Goal: Information Seeking & Learning: Learn about a topic

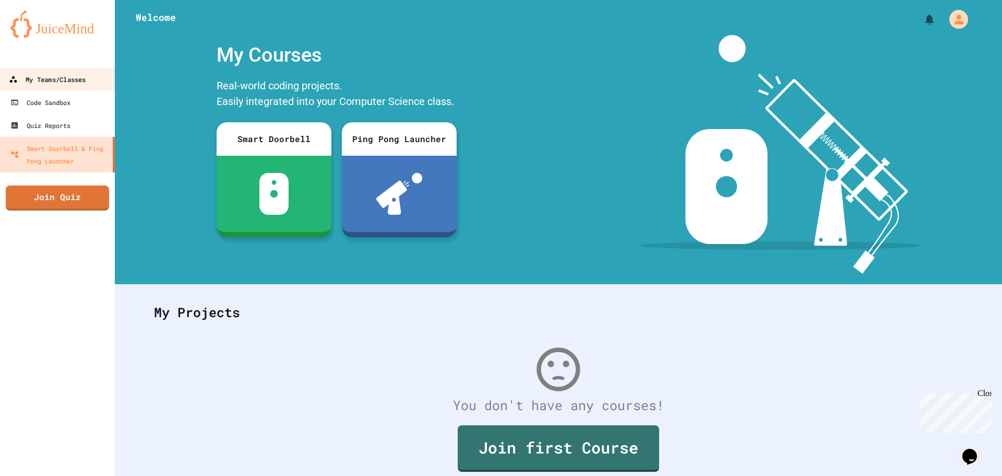
click at [42, 78] on div "My Teams/Classes" at bounding box center [47, 79] width 77 height 13
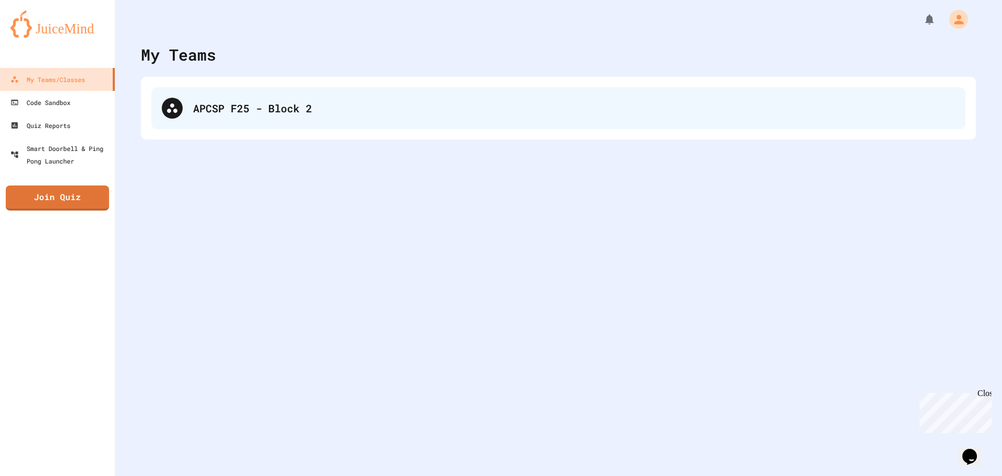
click at [242, 124] on div "APCSP F25 - Block 2" at bounding box center [558, 108] width 814 height 42
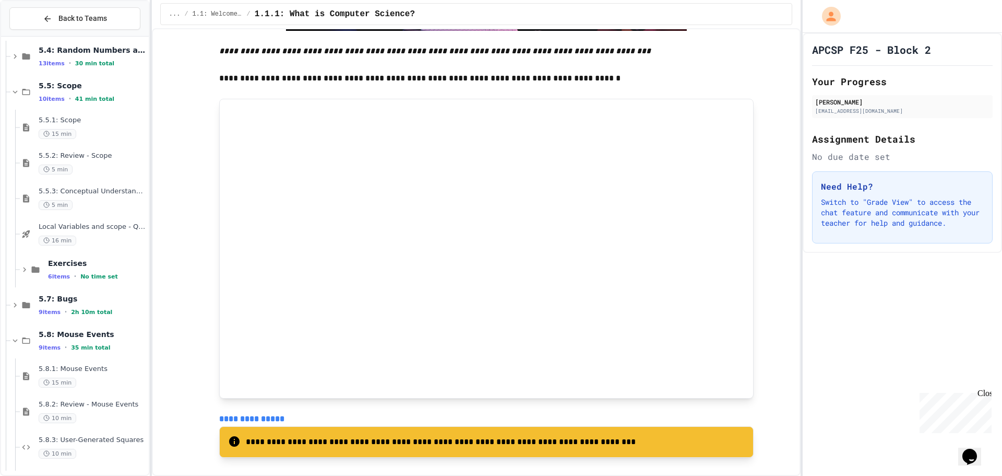
scroll to position [5015, 0]
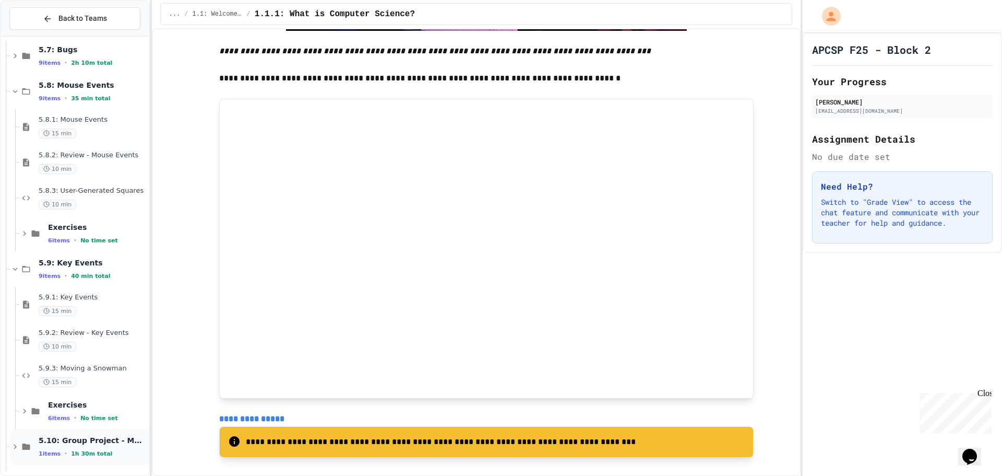
click at [11, 448] on icon at bounding box center [14, 446] width 9 height 9
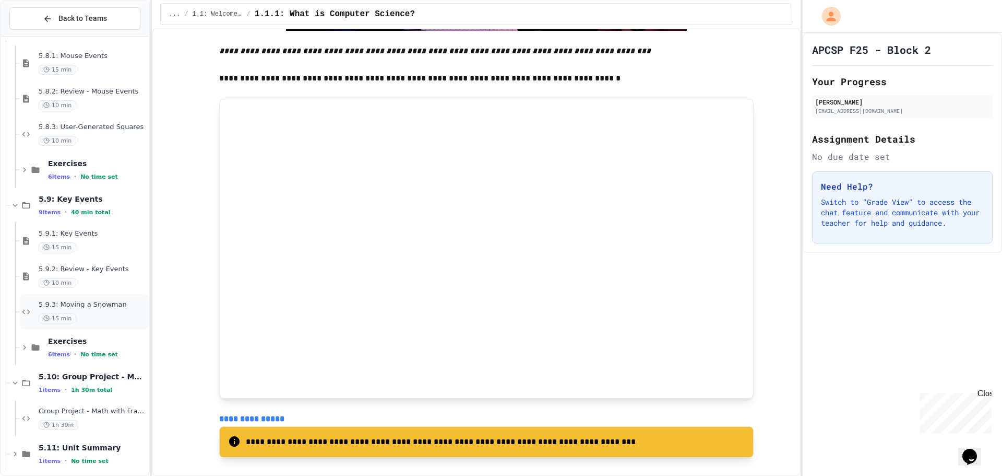
scroll to position [5086, 0]
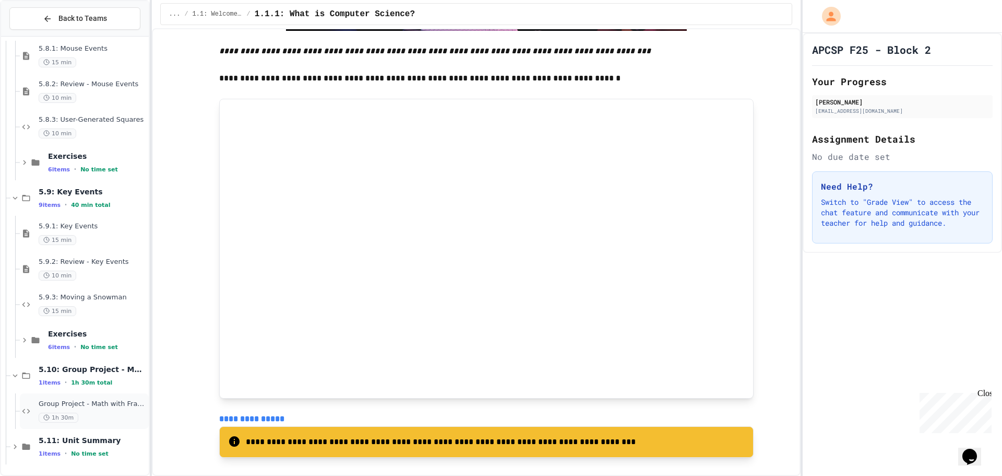
click at [100, 412] on div "1h 30m" at bounding box center [93, 417] width 108 height 10
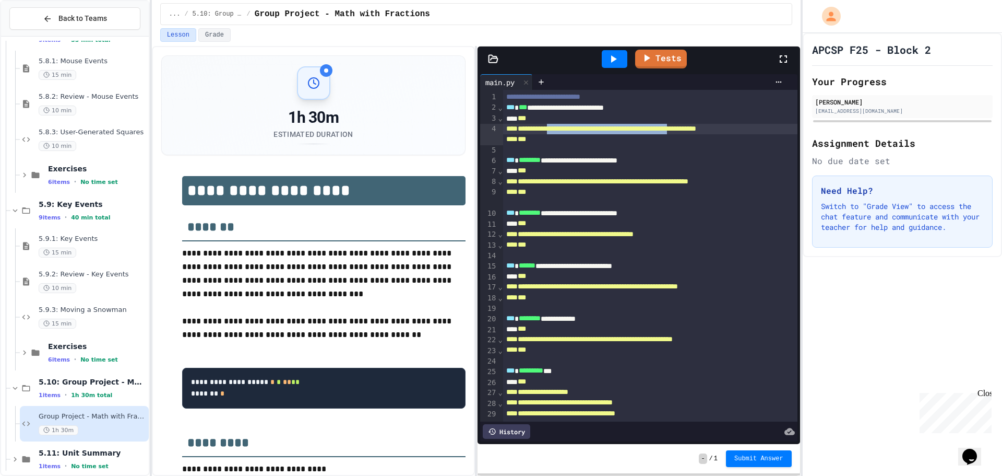
drag, startPoint x: 760, startPoint y: 127, endPoint x: 564, endPoint y: 133, distance: 195.3
click at [564, 133] on div "**********" at bounding box center [650, 129] width 294 height 10
click at [564, 132] on span "**********" at bounding box center [601, 128] width 190 height 7
drag, startPoint x: 516, startPoint y: 128, endPoint x: 551, endPoint y: 141, distance: 36.7
click at [551, 134] on div "**********" at bounding box center [650, 129] width 294 height 10
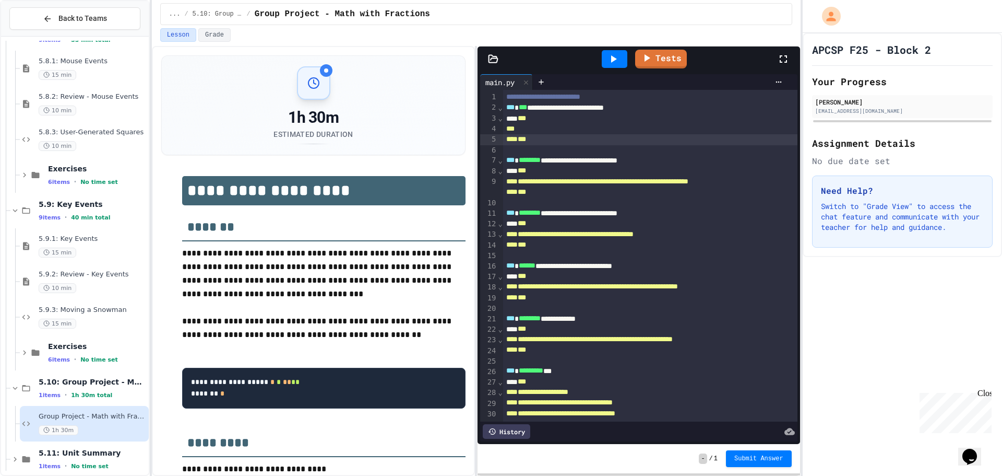
click at [551, 137] on div "***" at bounding box center [650, 139] width 294 height 10
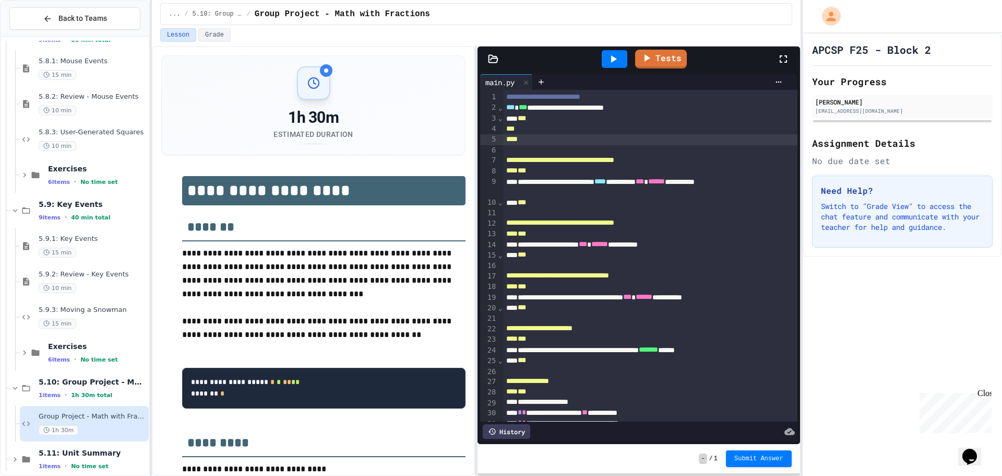
click at [535, 117] on div "***" at bounding box center [639, 118] width 273 height 10
click at [526, 142] on div at bounding box center [650, 139] width 294 height 10
click at [539, 116] on div "***" at bounding box center [639, 118] width 273 height 10
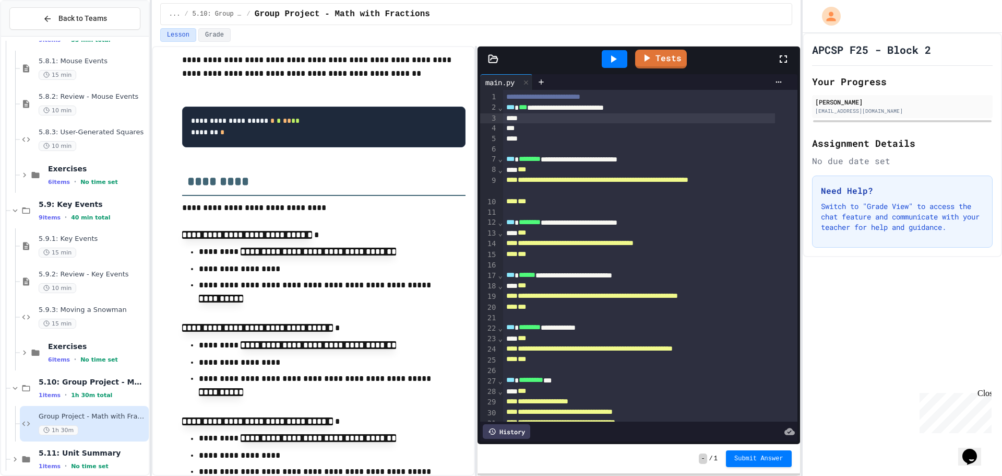
scroll to position [313, 0]
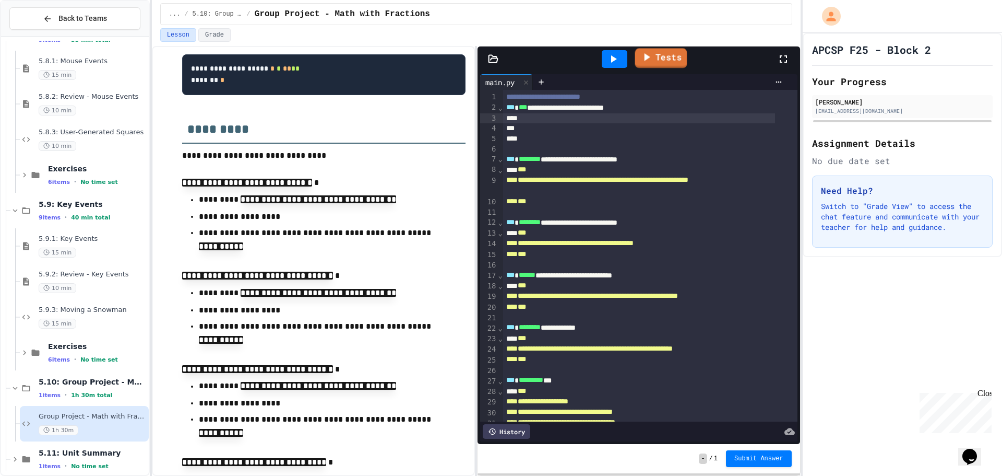
click at [668, 59] on link "Tests" at bounding box center [661, 58] width 52 height 20
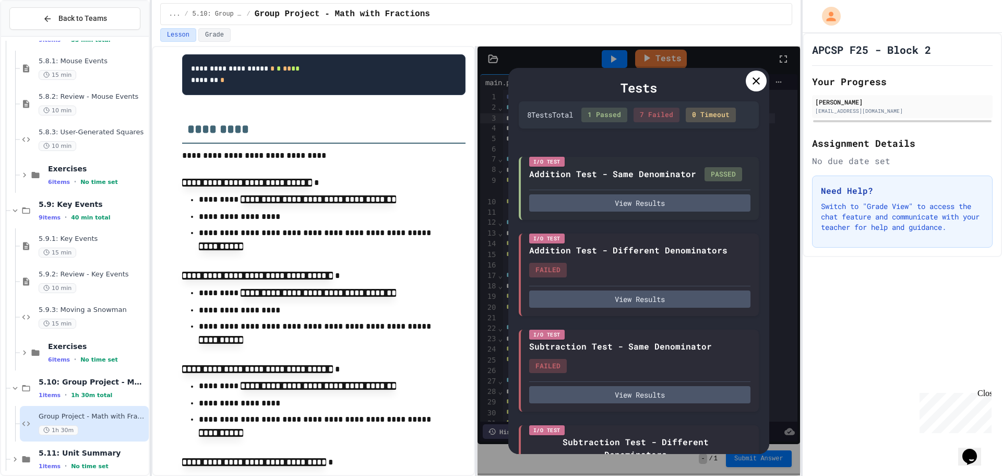
click at [753, 81] on icon at bounding box center [756, 81] width 13 height 13
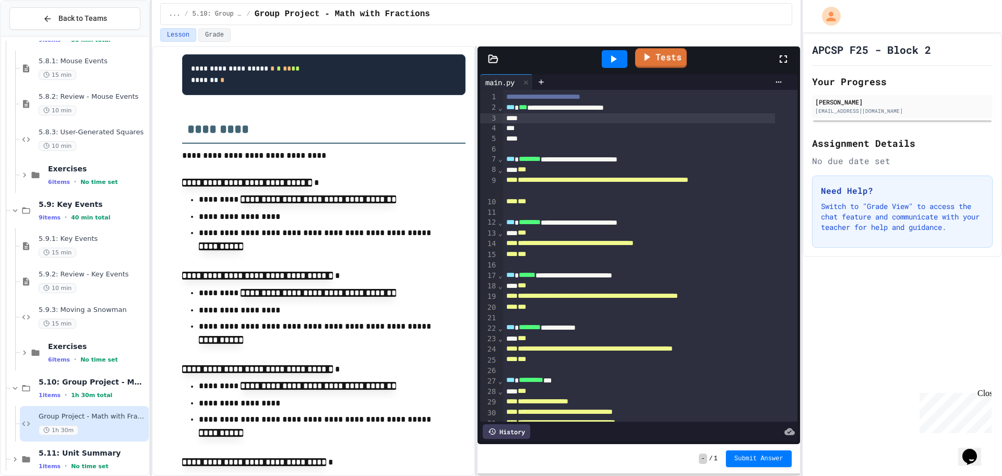
click at [682, 60] on link "Tests" at bounding box center [661, 58] width 52 height 20
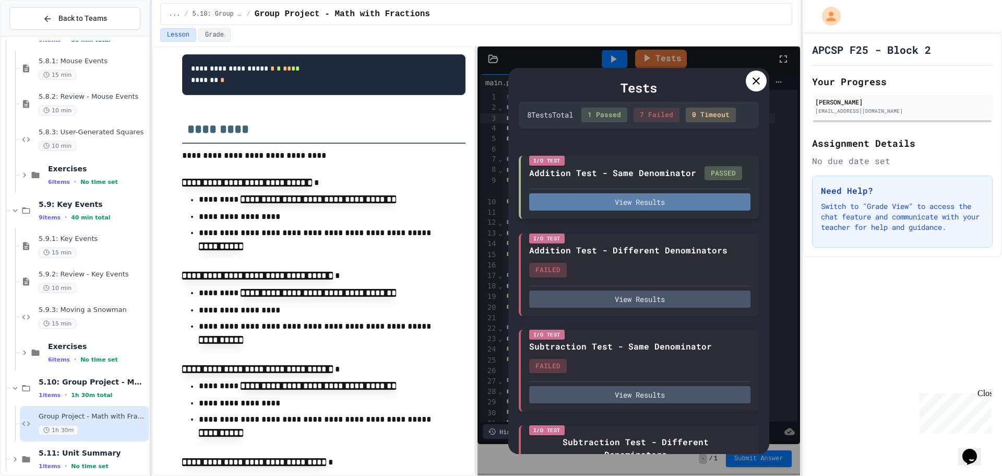
click at [642, 207] on button "View Results" at bounding box center [639, 201] width 221 height 17
drag, startPoint x: 685, startPoint y: 135, endPoint x: 691, endPoint y: 134, distance: 6.0
click at [752, 78] on icon at bounding box center [756, 81] width 13 height 13
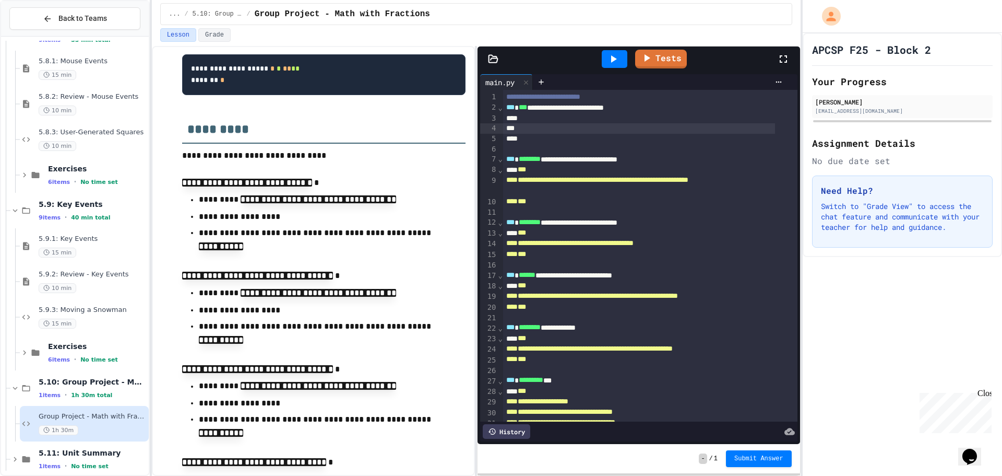
click at [569, 127] on div at bounding box center [639, 128] width 273 height 10
click at [561, 113] on div at bounding box center [639, 118] width 273 height 10
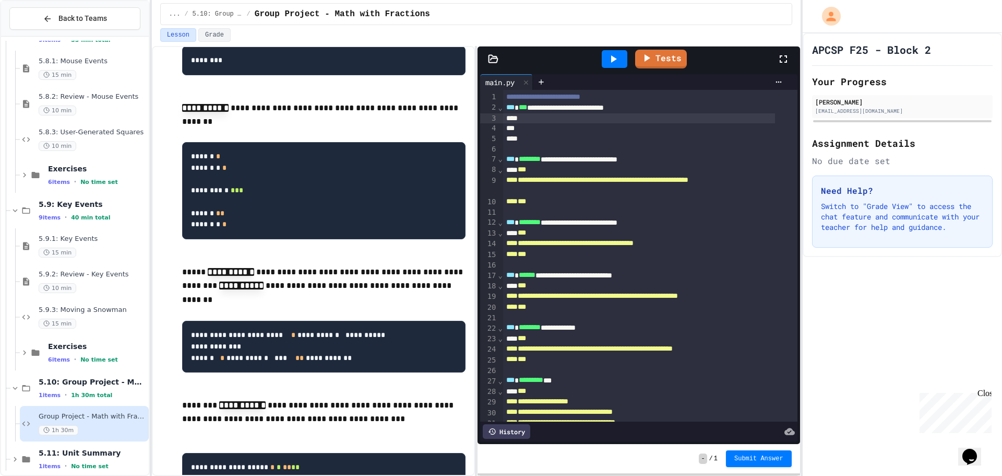
scroll to position [1044, 0]
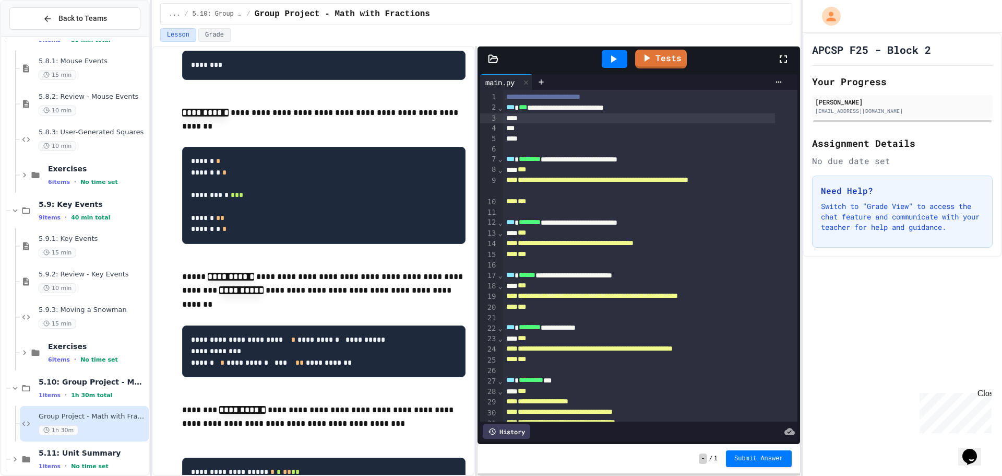
click at [517, 180] on span "**********" at bounding box center [597, 179] width 182 height 7
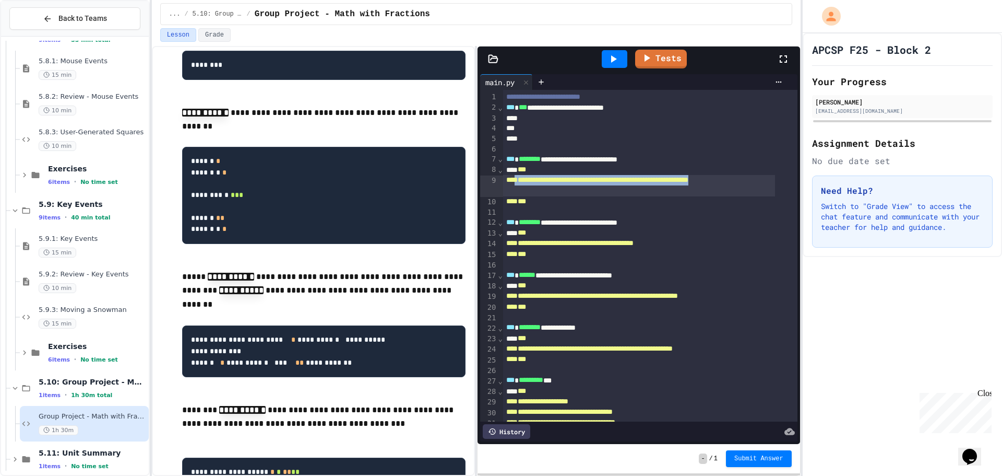
drag, startPoint x: 517, startPoint y: 180, endPoint x: 537, endPoint y: 194, distance: 25.1
click at [537, 194] on div "**********" at bounding box center [639, 185] width 273 height 21
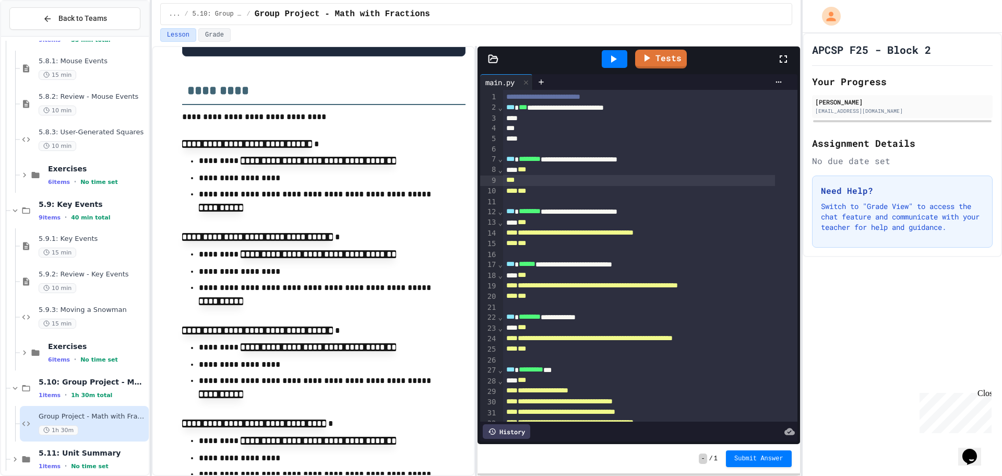
scroll to position [365, 0]
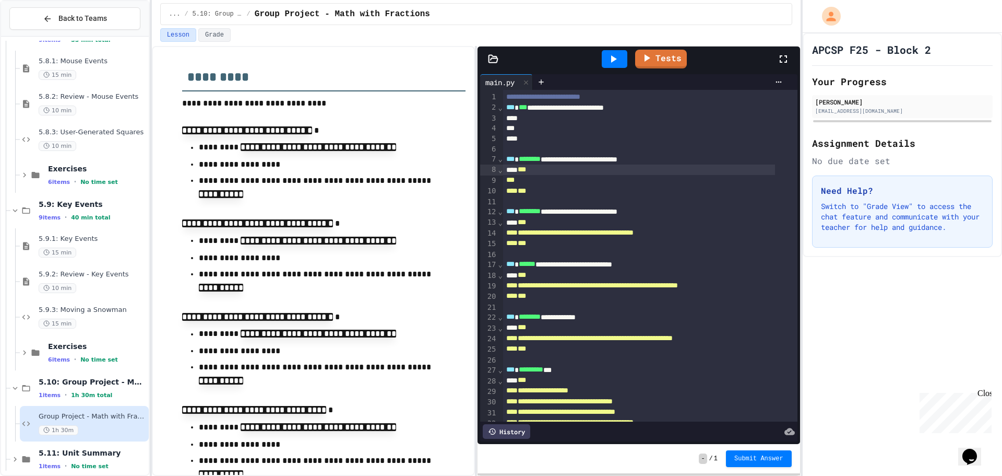
click at [554, 168] on div "***" at bounding box center [639, 169] width 273 height 10
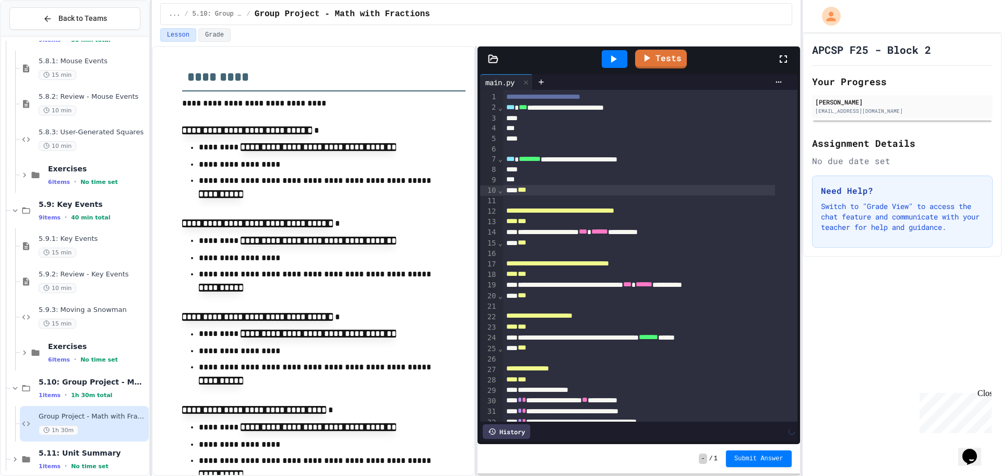
click at [537, 191] on div "***" at bounding box center [639, 190] width 273 height 10
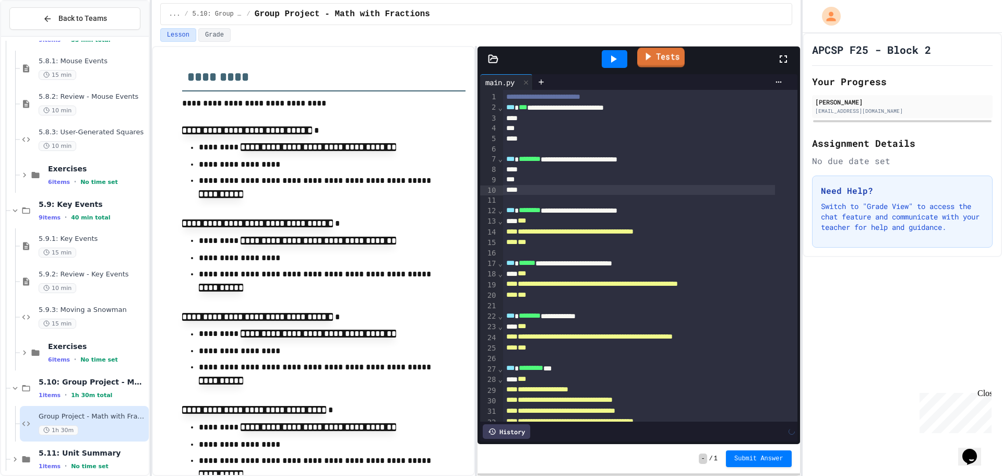
click at [657, 63] on link "Tests" at bounding box center [661, 58] width 48 height 20
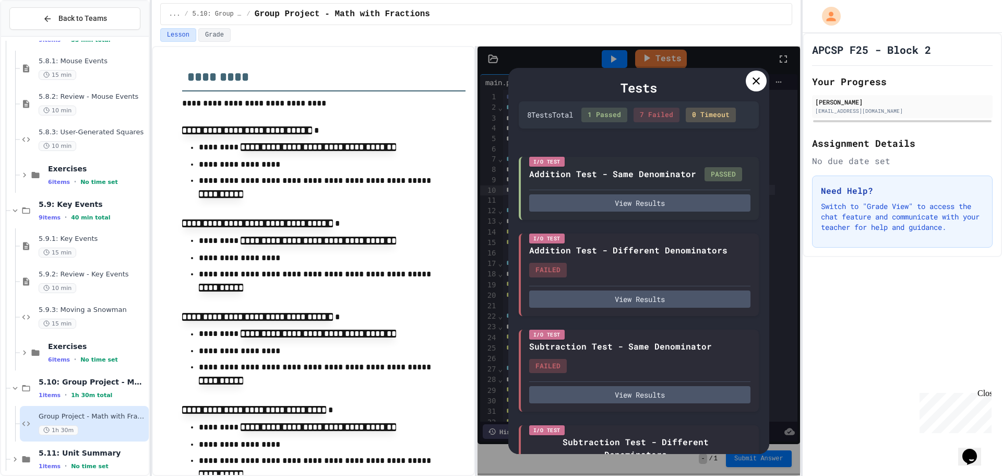
click at [751, 78] on icon at bounding box center [756, 81] width 13 height 13
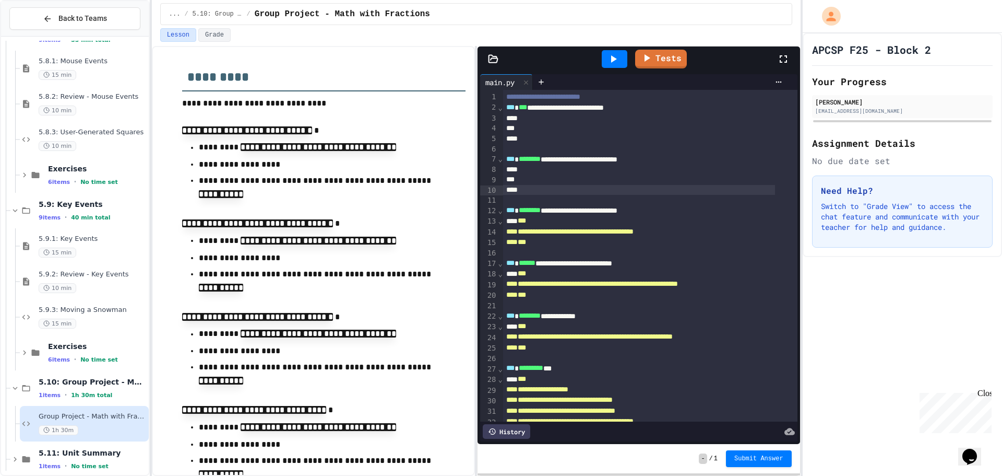
click at [530, 176] on div at bounding box center [639, 179] width 273 height 10
click at [530, 167] on div at bounding box center [639, 169] width 273 height 10
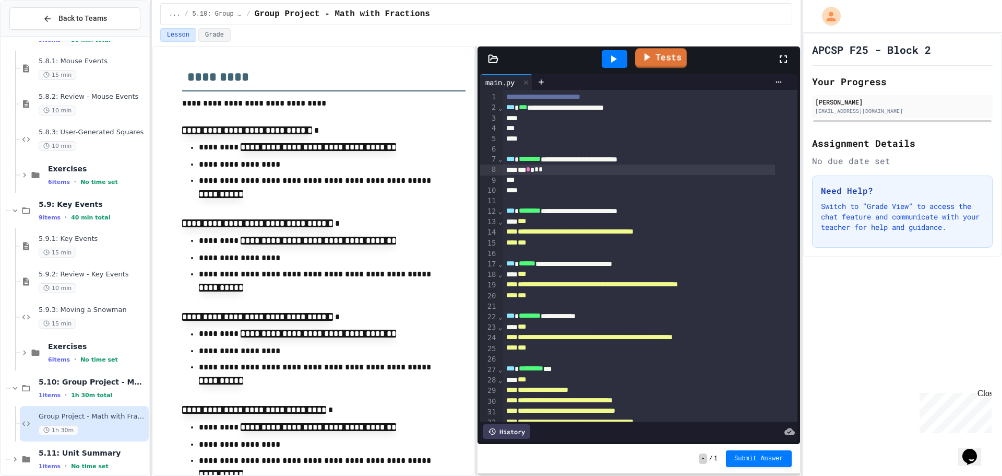
click at [684, 57] on link "Tests" at bounding box center [661, 58] width 52 height 20
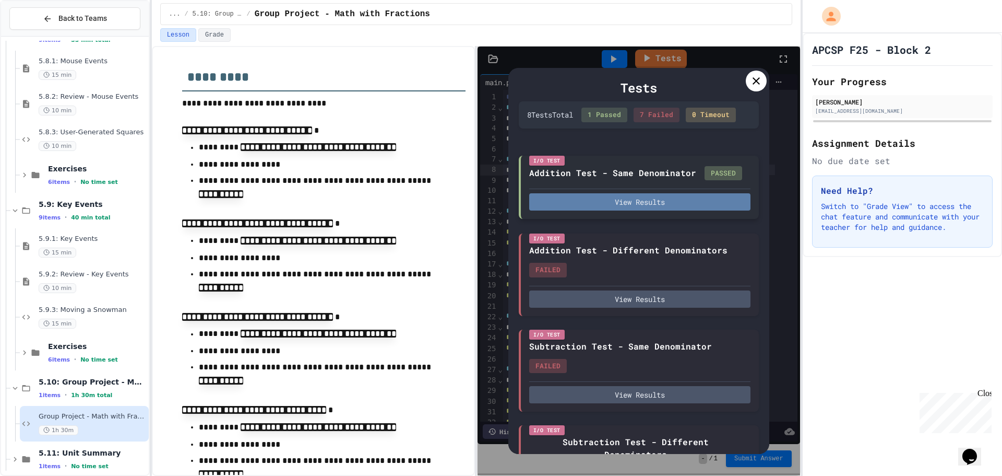
click at [726, 210] on button "View Results" at bounding box center [639, 201] width 221 height 17
click at [753, 79] on icon at bounding box center [756, 81] width 13 height 13
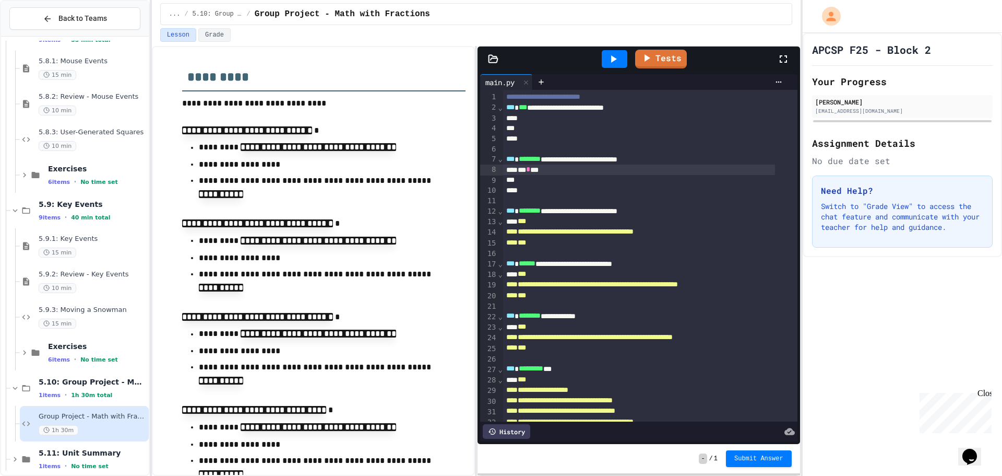
click at [538, 171] on div "*** * **" at bounding box center [639, 169] width 273 height 10
click at [545, 171] on div "*** * * *" at bounding box center [639, 169] width 273 height 10
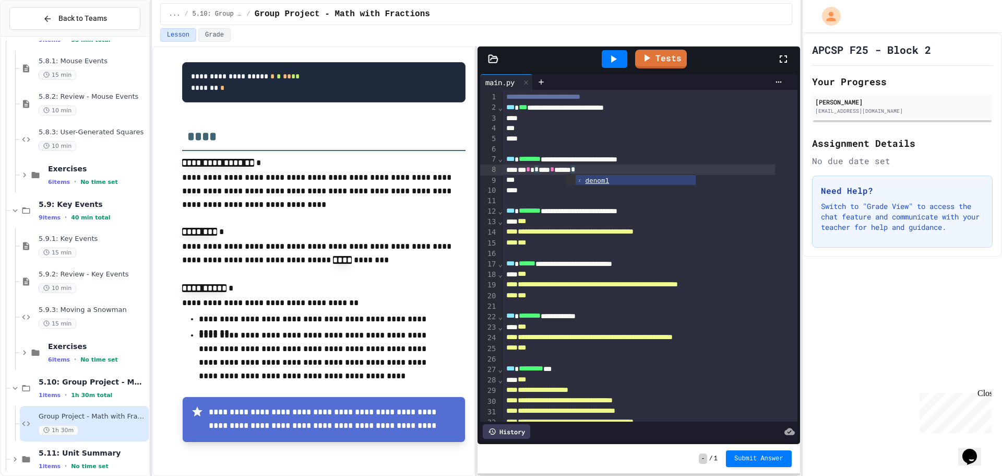
scroll to position [1532, 0]
click at [654, 172] on div "*** * * **** * ****** *" at bounding box center [639, 169] width 273 height 10
click at [664, 64] on link "Tests" at bounding box center [661, 58] width 52 height 19
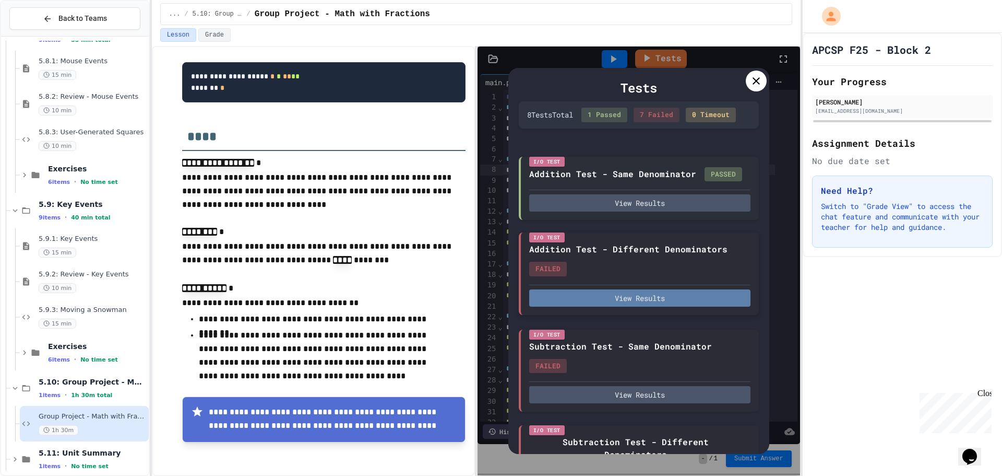
click at [639, 306] on button "View Results" at bounding box center [639, 297] width 221 height 17
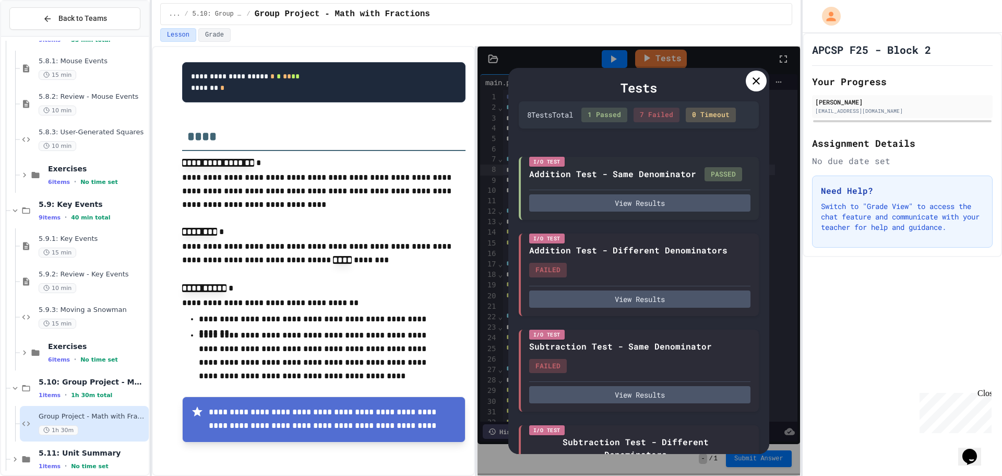
click at [757, 74] on div at bounding box center [756, 80] width 21 height 21
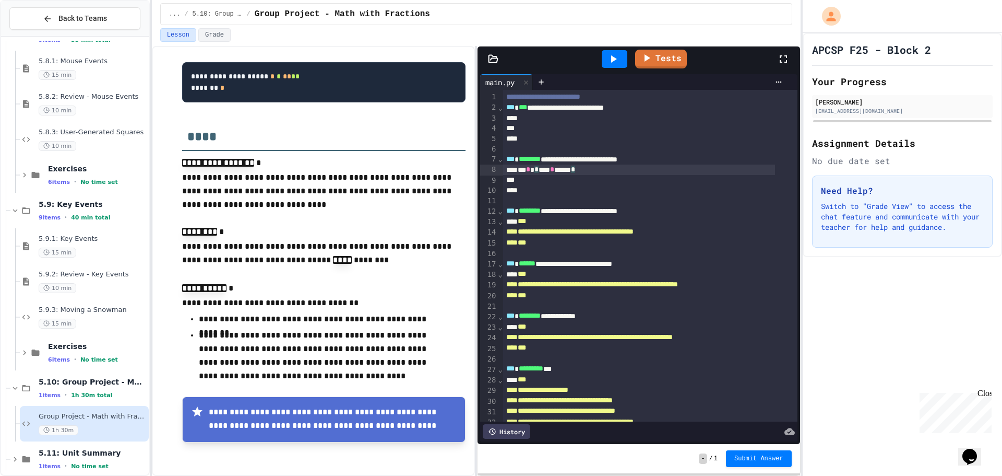
click at [648, 169] on div "*** * * **** * ****** *" at bounding box center [639, 169] width 273 height 10
click at [620, 183] on div at bounding box center [639, 180] width 273 height 10
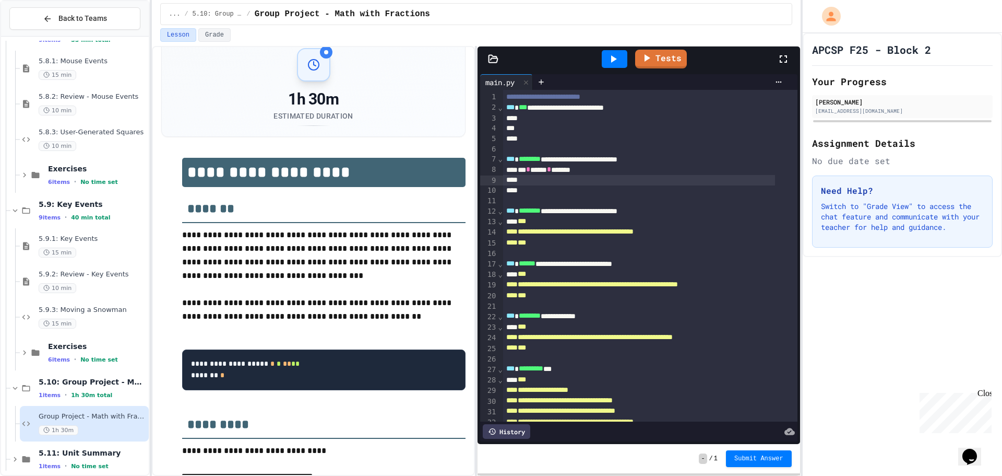
scroll to position [0, 0]
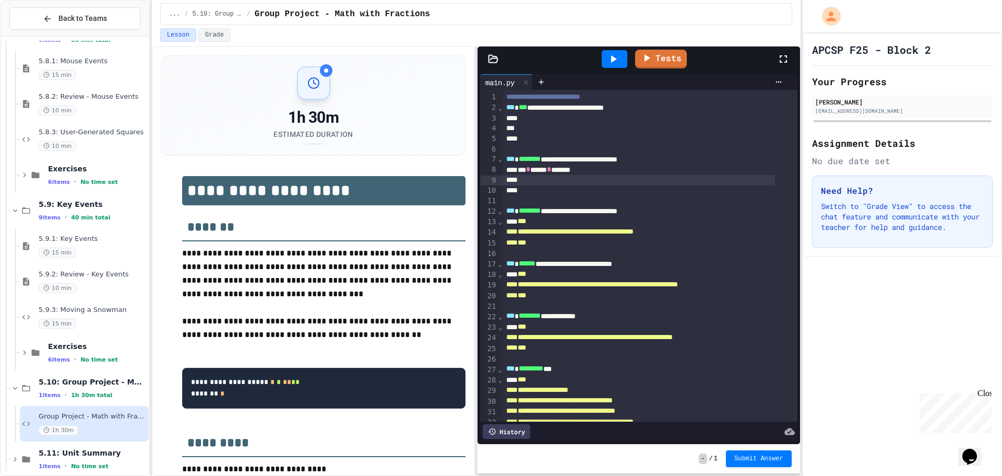
click at [320, 65] on div at bounding box center [326, 70] width 13 height 13
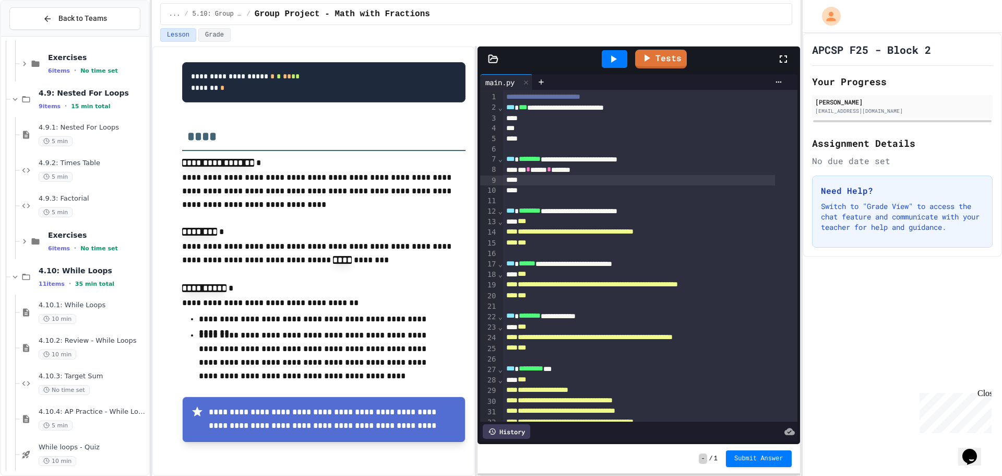
scroll to position [3246, 0]
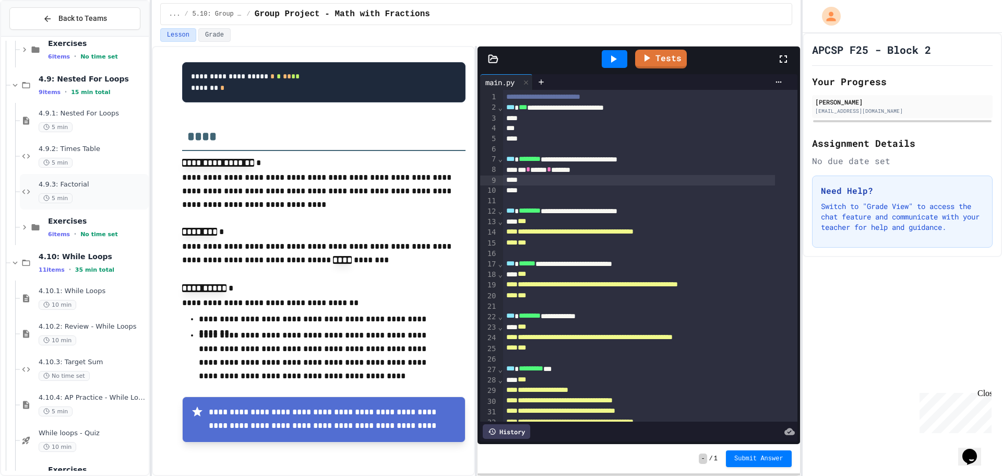
click at [63, 183] on span "4.9.3: Factorial" at bounding box center [93, 184] width 108 height 9
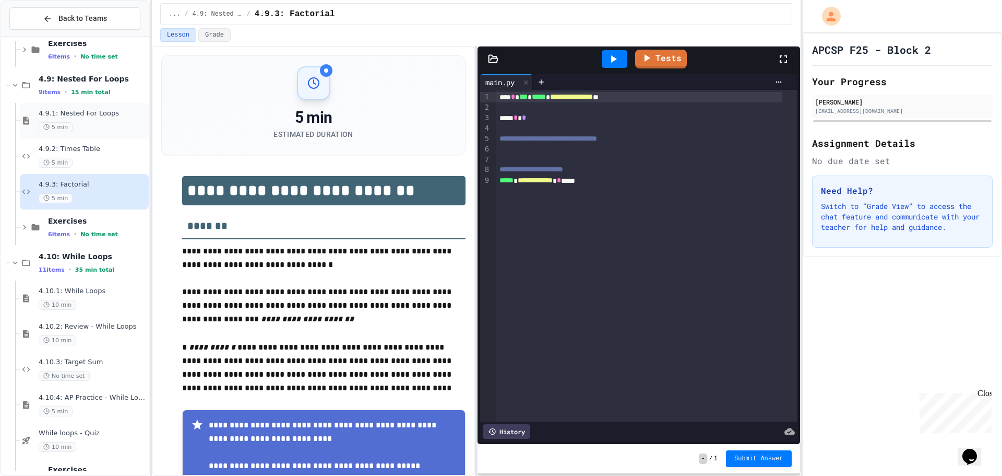
click at [111, 111] on span "4.9.1: Nested For Loops" at bounding box center [93, 113] width 108 height 9
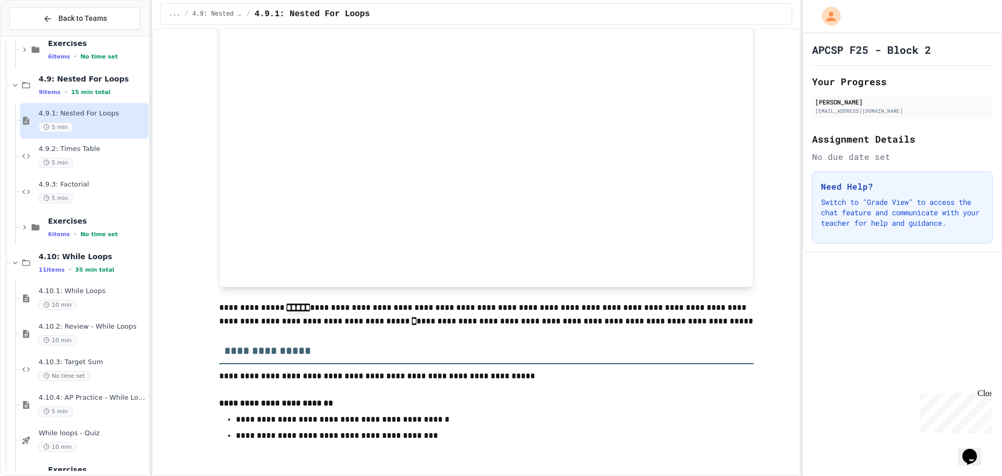
scroll to position [1496, 0]
click at [95, 158] on div "5 min" at bounding box center [93, 163] width 108 height 10
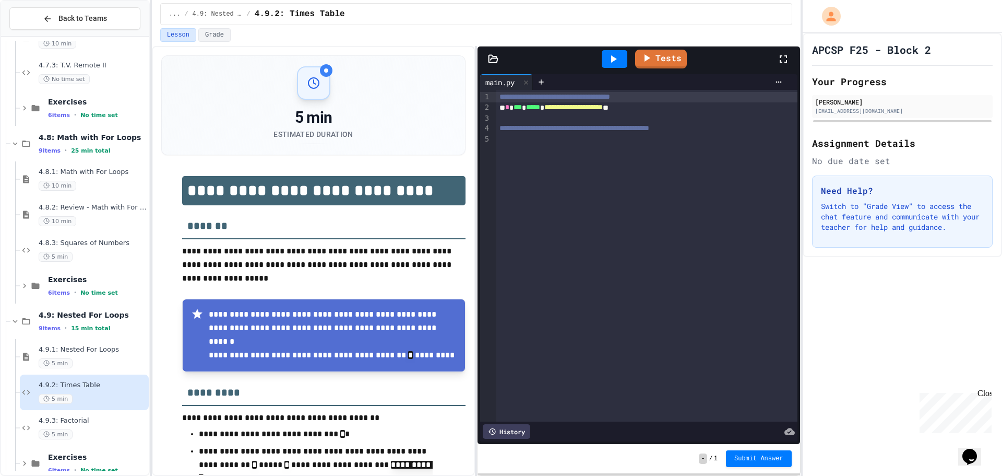
scroll to position [2985, 0]
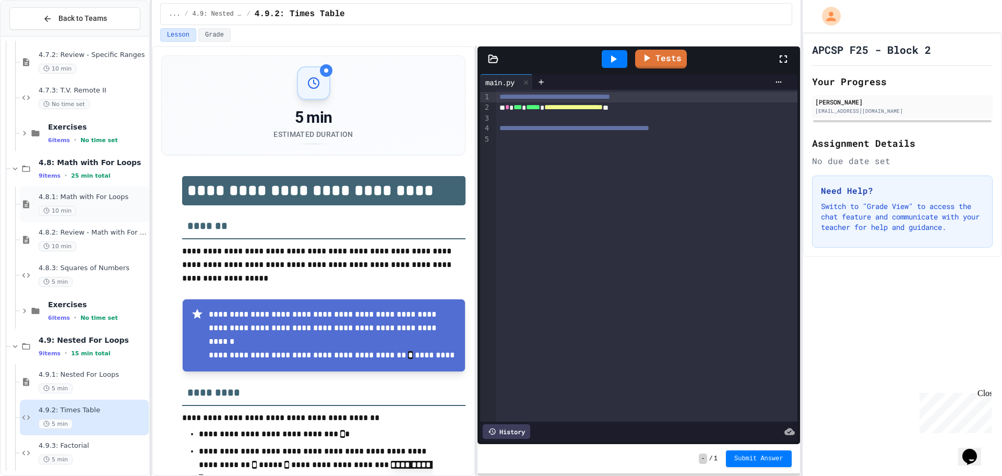
click at [105, 191] on div "4.8.1: Math with For Loops 10 min" at bounding box center [84, 204] width 129 height 36
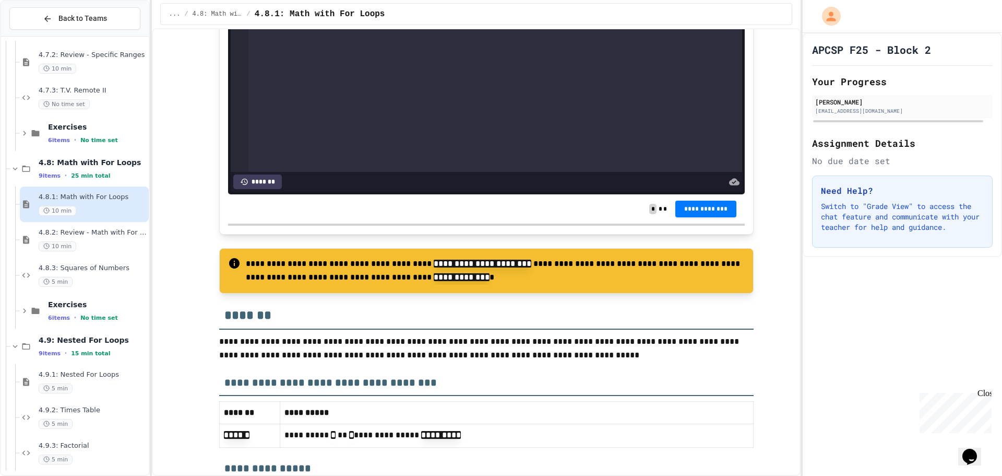
scroll to position [1612, 0]
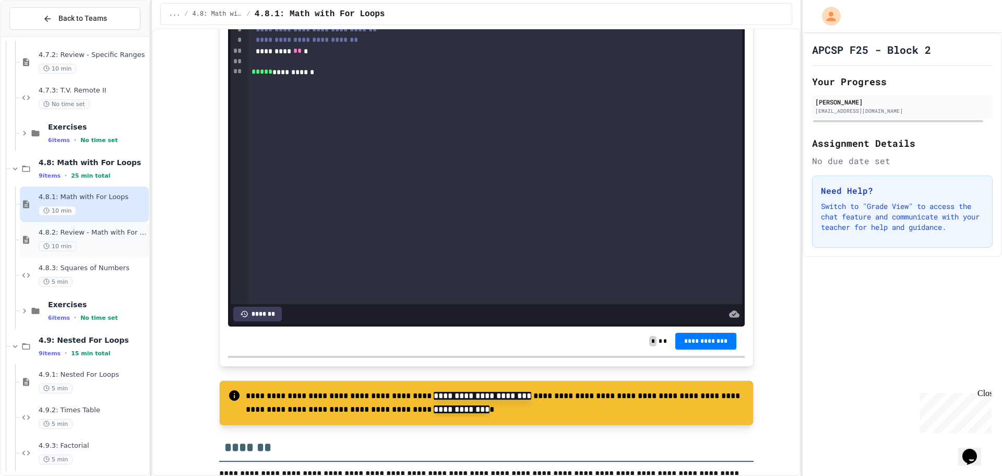
click at [89, 222] on div "4.8.2: Review - Math with For Loops 10 min" at bounding box center [84, 240] width 129 height 36
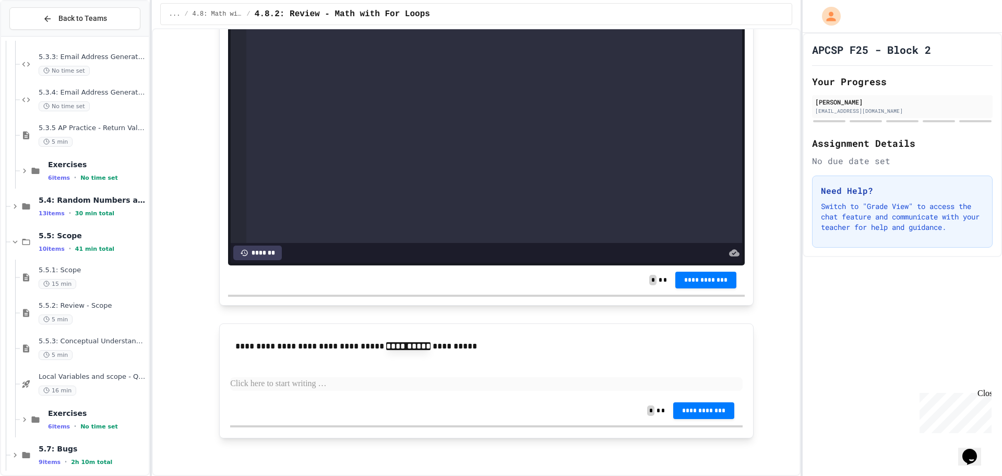
scroll to position [4564, 0]
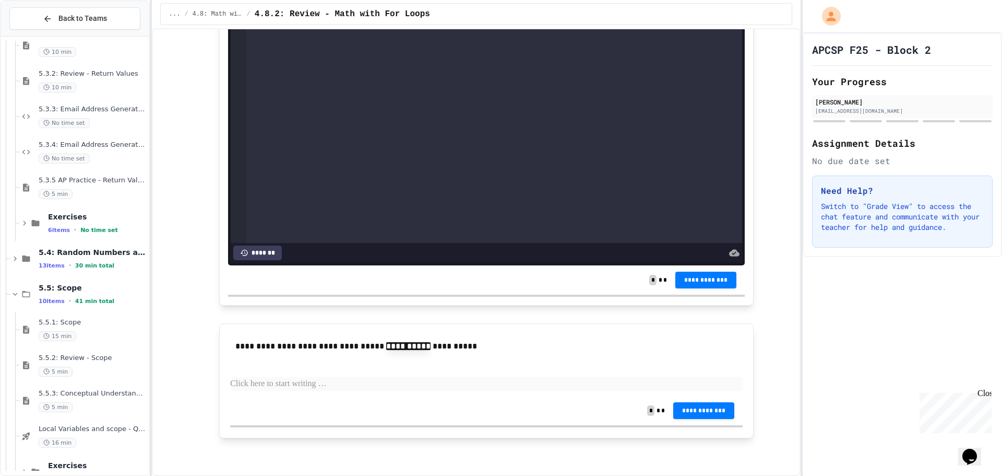
click at [15, 257] on icon at bounding box center [15, 258] width 3 height 5
click at [98, 292] on div "5.4.1: Libraries and APIs No time set" at bounding box center [93, 293] width 108 height 23
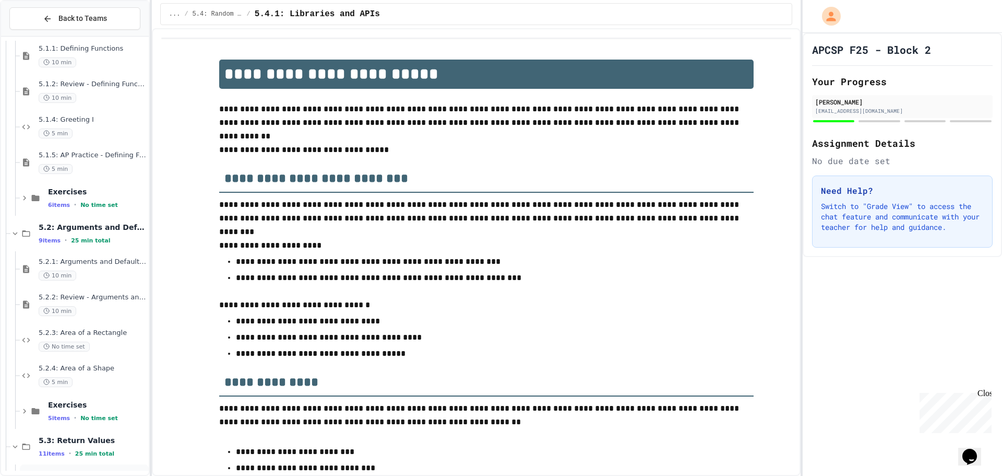
scroll to position [4146, 0]
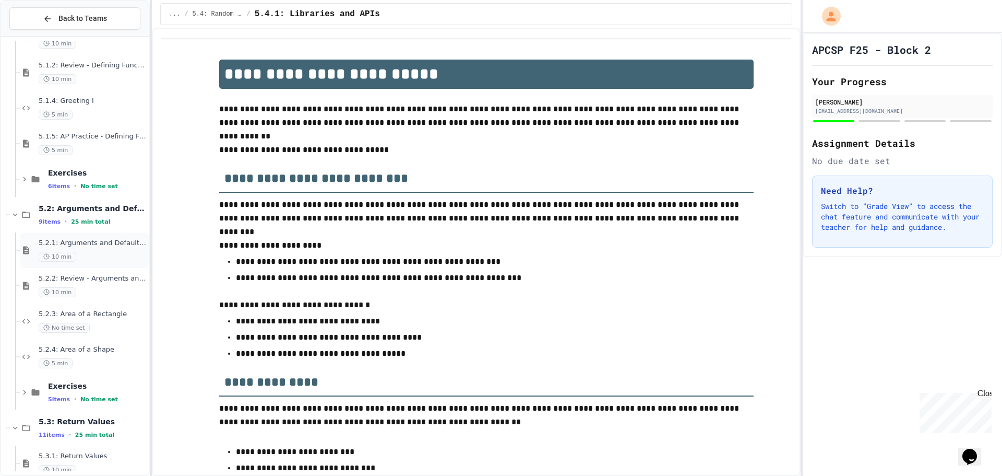
click at [60, 249] on div "5.2.1: Arguments and Default Parameters 10 min" at bounding box center [93, 250] width 108 height 23
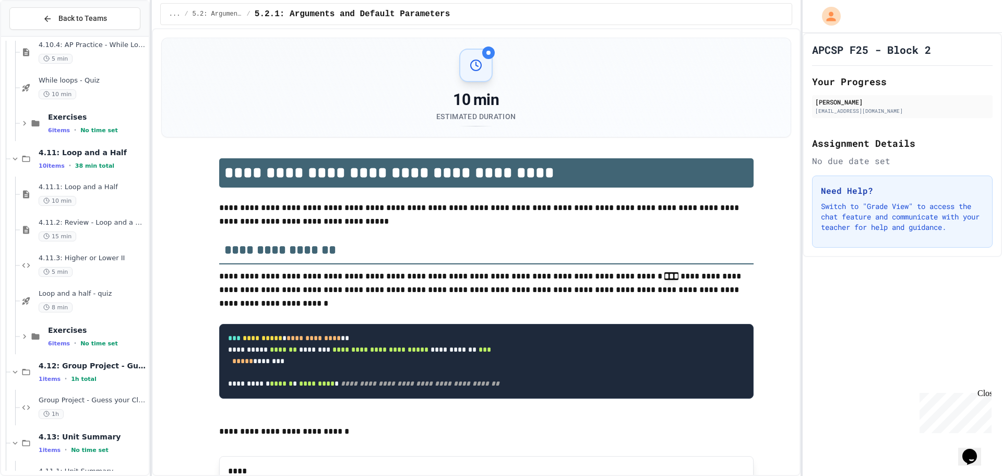
scroll to position [3572, 0]
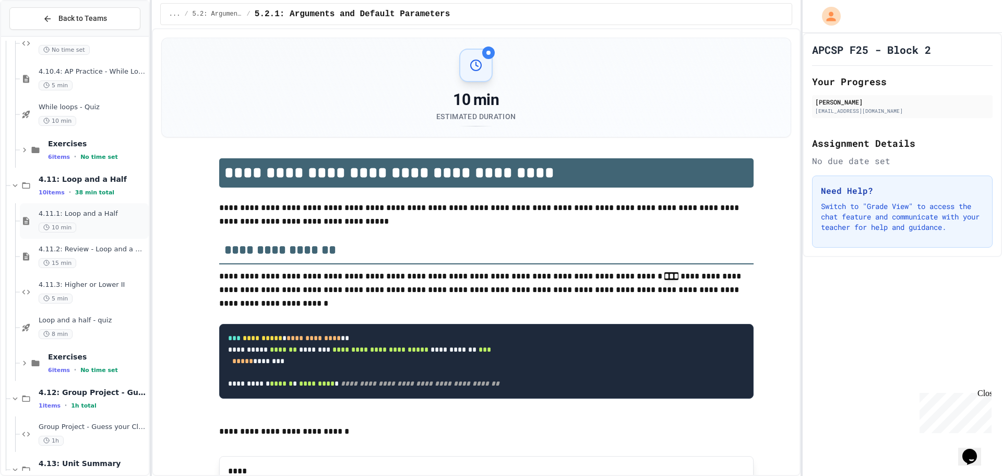
click at [88, 209] on span "4.11.1: Loop and a Half" at bounding box center [93, 213] width 108 height 9
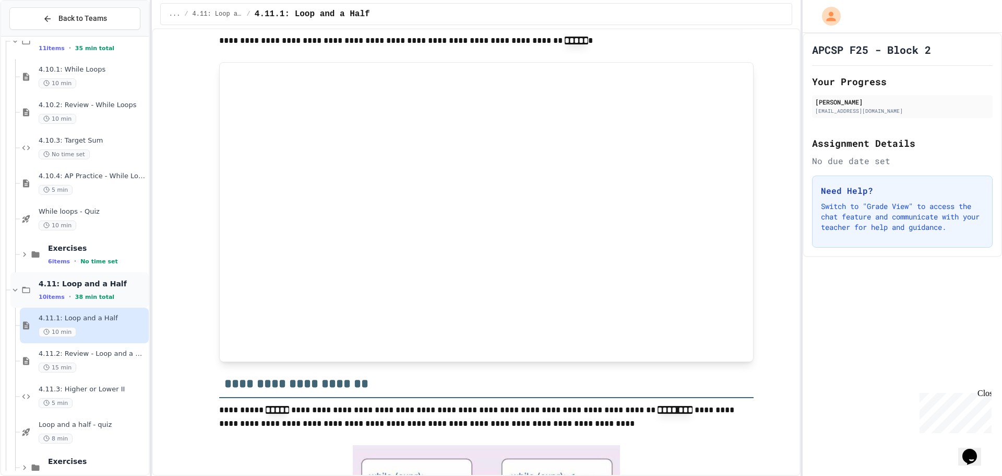
scroll to position [3415, 0]
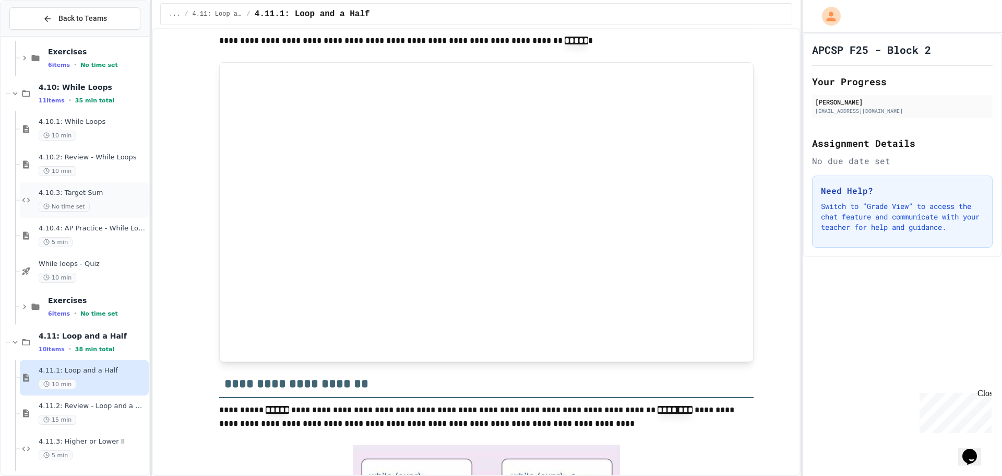
click at [86, 196] on span "4.10.3: Target Sum" at bounding box center [93, 192] width 108 height 9
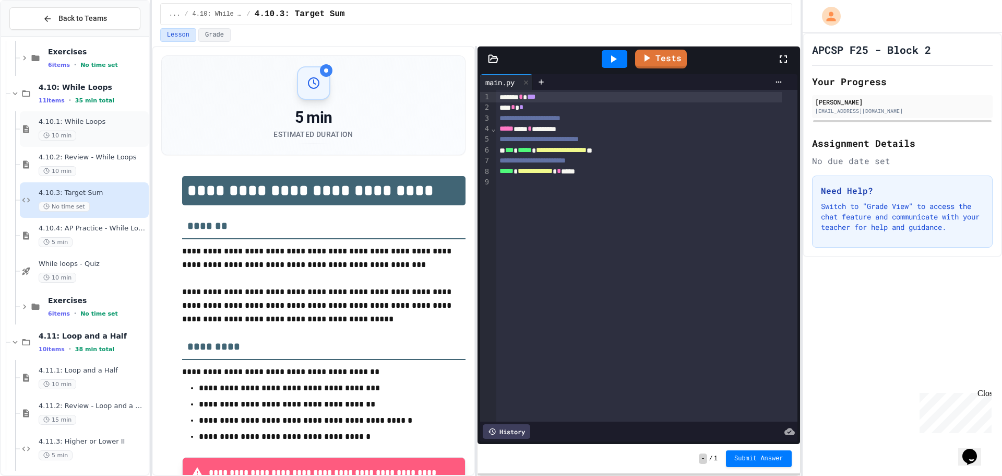
click at [110, 136] on div "10 min" at bounding box center [93, 136] width 108 height 10
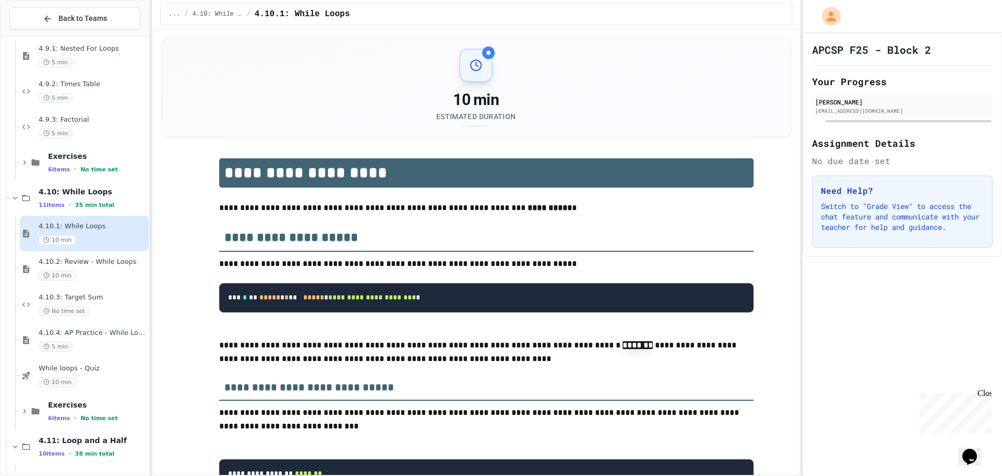
scroll to position [3258, 0]
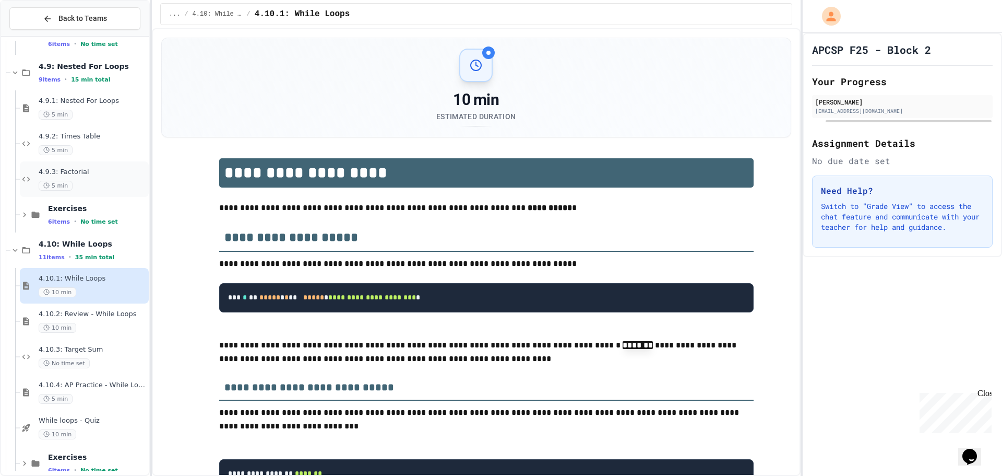
click at [91, 168] on span "4.9.3: Factorial" at bounding box center [93, 172] width 108 height 9
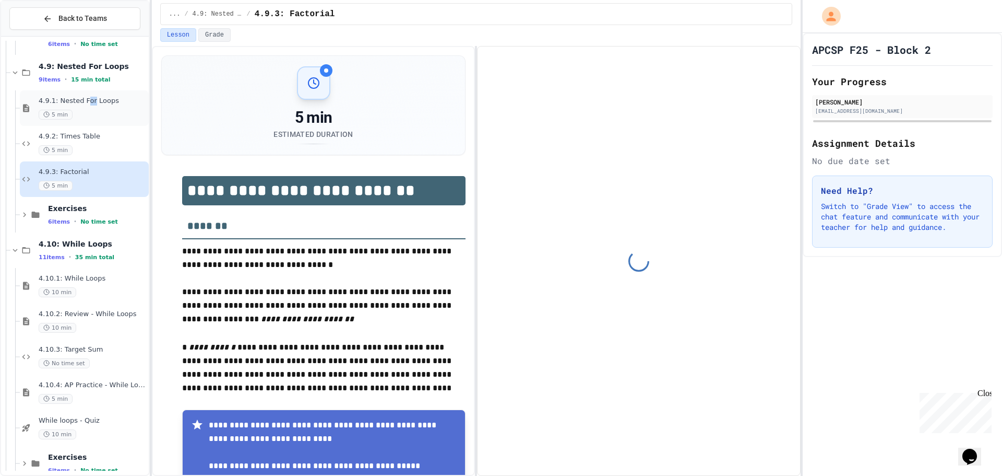
drag, startPoint x: 93, startPoint y: 147, endPoint x: 85, endPoint y: 105, distance: 43.1
click at [85, 105] on span "4.9.1: Nested For Loops" at bounding box center [93, 101] width 108 height 9
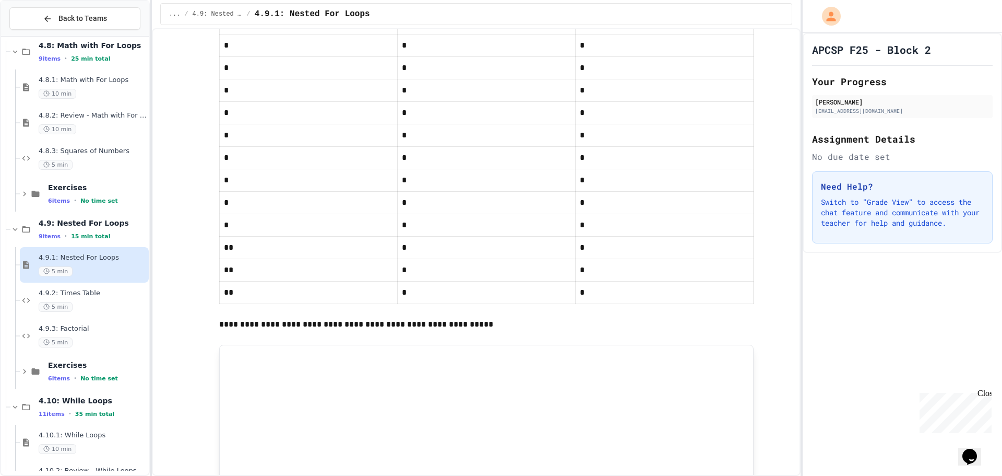
scroll to position [3050, 0]
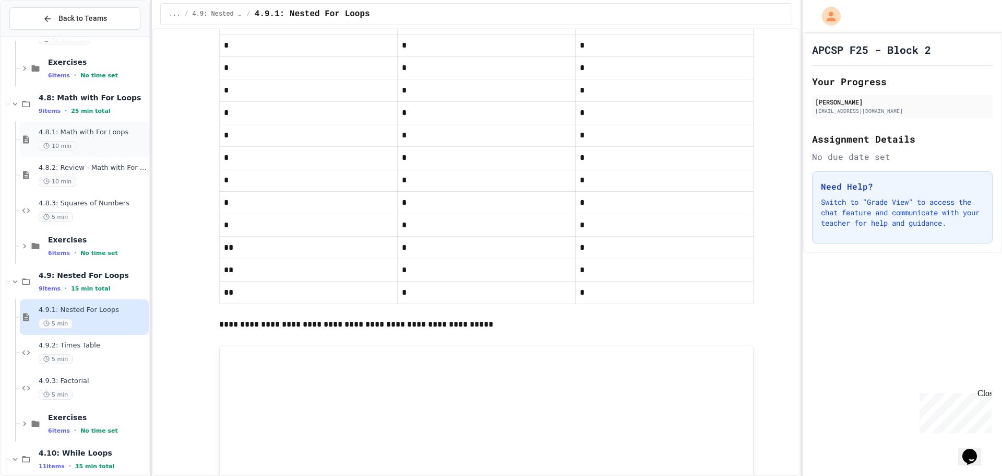
click at [101, 141] on div "10 min" at bounding box center [93, 146] width 108 height 10
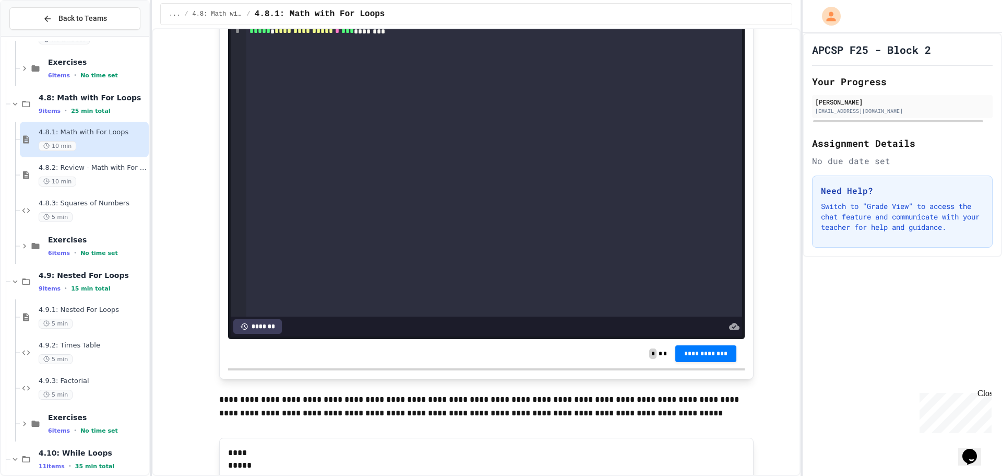
scroll to position [1096, 0]
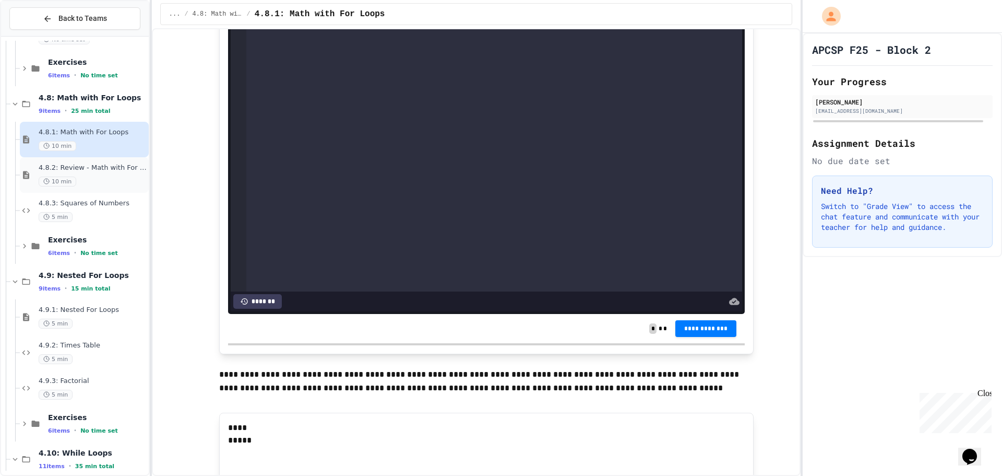
click at [79, 169] on span "4.8.2: Review - Math with For Loops" at bounding box center [93, 167] width 108 height 9
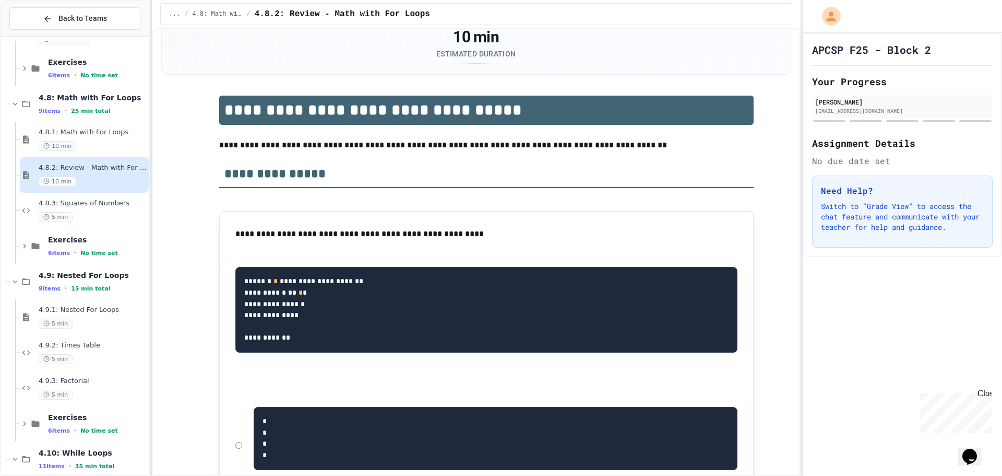
scroll to position [104, 0]
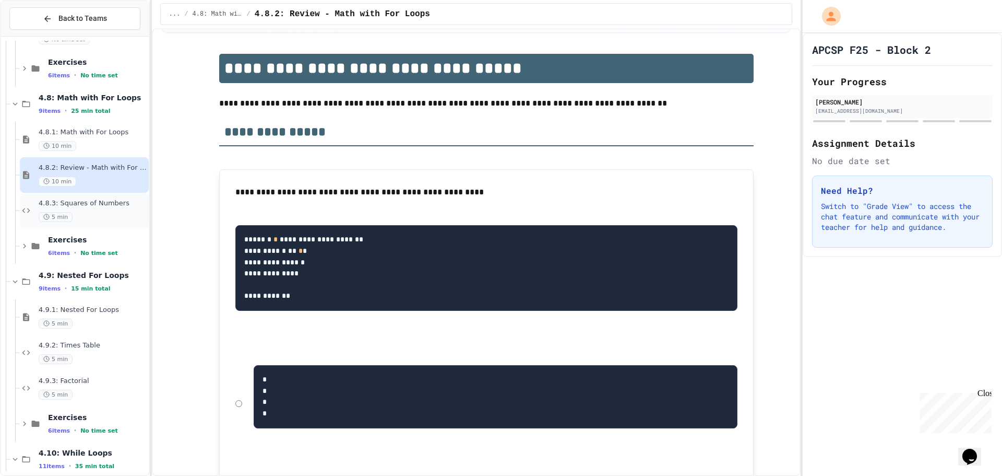
click at [100, 206] on span "4.8.3: Squares of Numbers" at bounding box center [93, 203] width 108 height 9
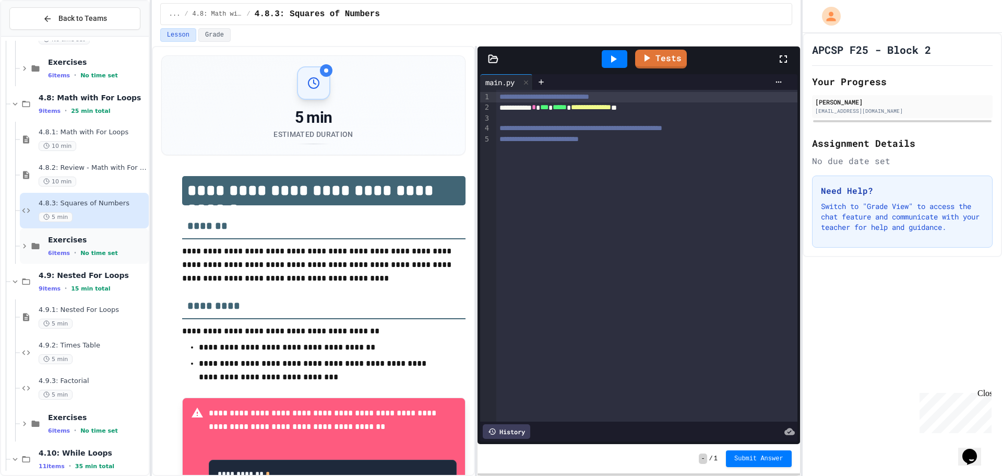
click at [27, 246] on icon at bounding box center [24, 245] width 9 height 9
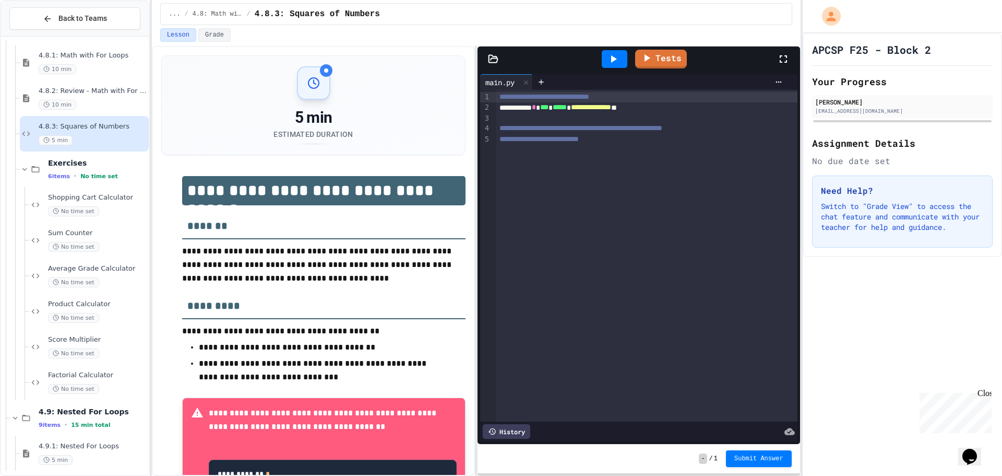
scroll to position [3154, 0]
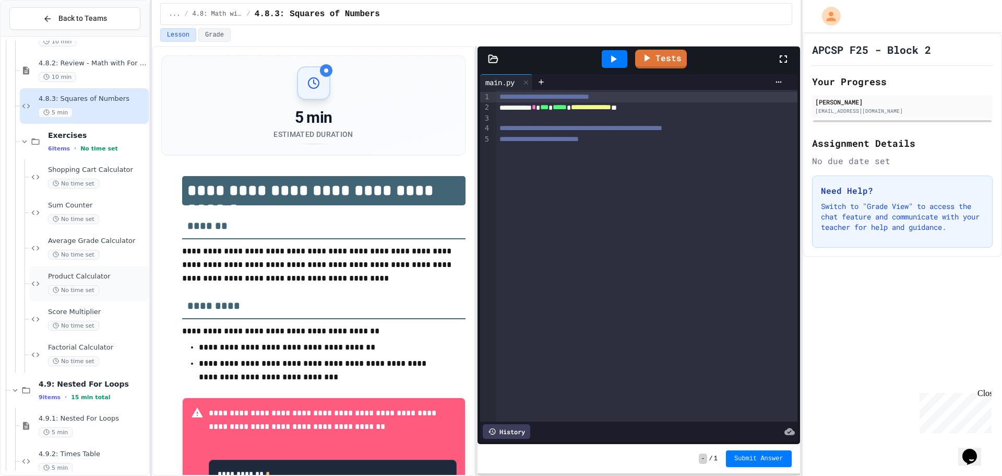
click at [110, 275] on span "Product Calculator" at bounding box center [97, 276] width 99 height 9
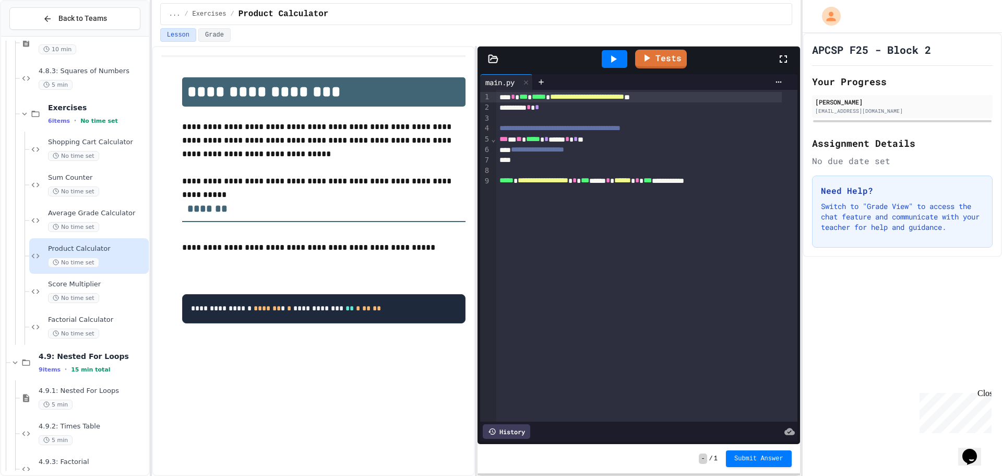
scroll to position [3206, 0]
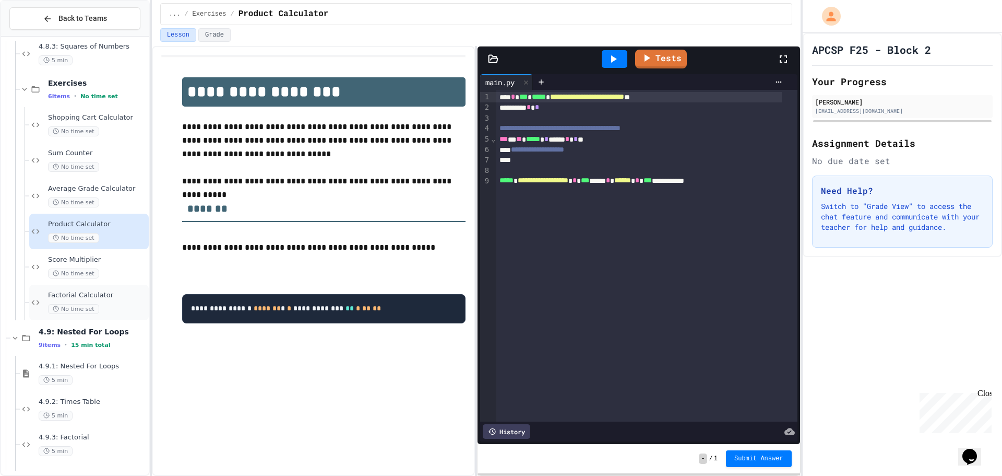
click at [110, 301] on div "Factorial Calculator No time set" at bounding box center [97, 302] width 99 height 23
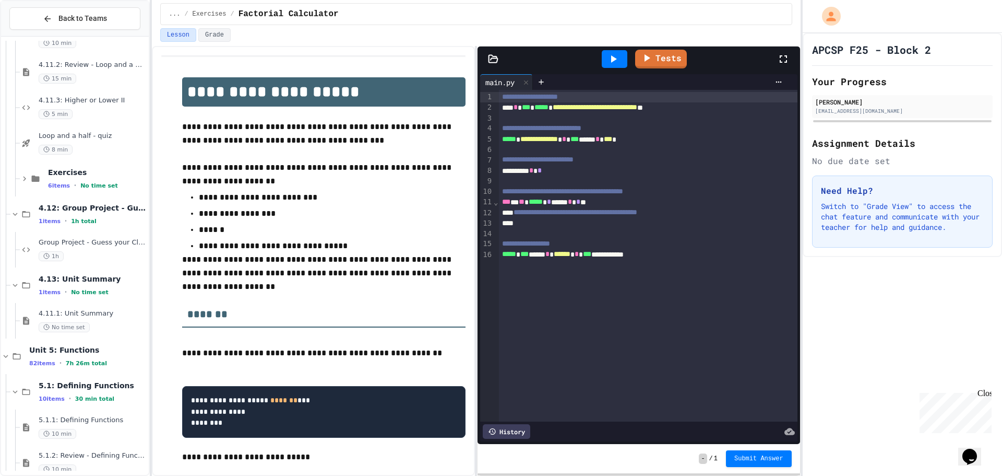
scroll to position [3989, 0]
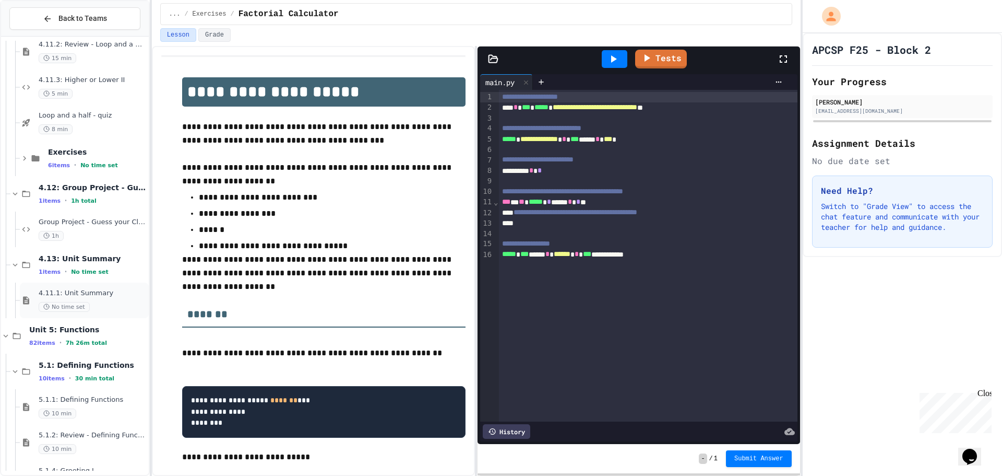
click at [44, 293] on span "4.11.1: Unit Summary" at bounding box center [93, 293] width 108 height 9
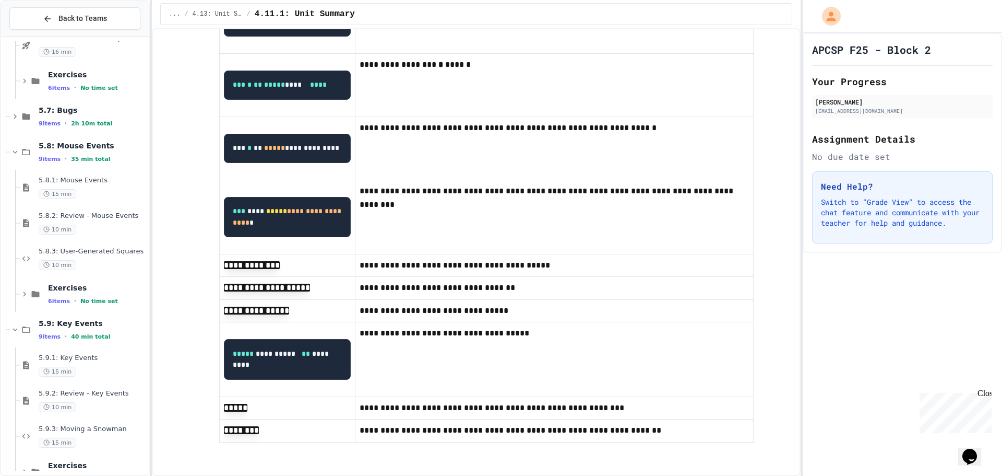
scroll to position [5583, 0]
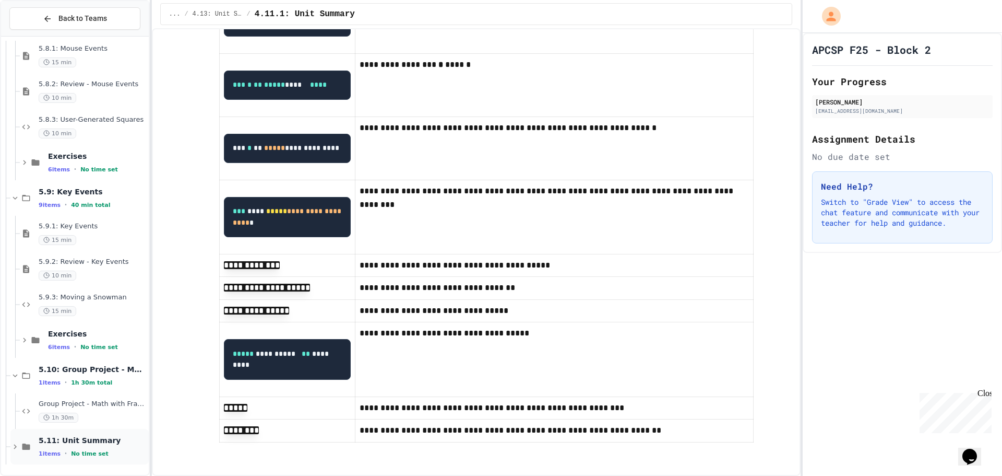
click at [17, 447] on icon at bounding box center [14, 446] width 9 height 9
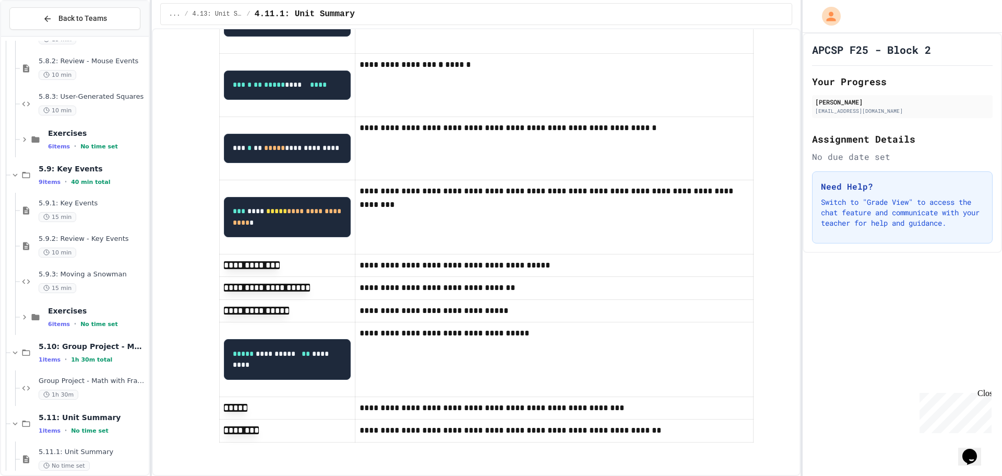
scroll to position [5618, 0]
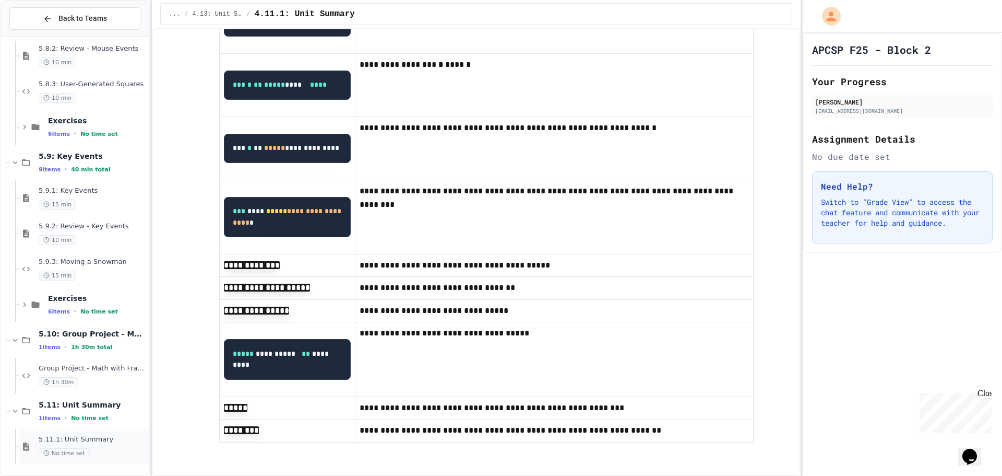
click at [123, 453] on div "No time set" at bounding box center [93, 453] width 108 height 10
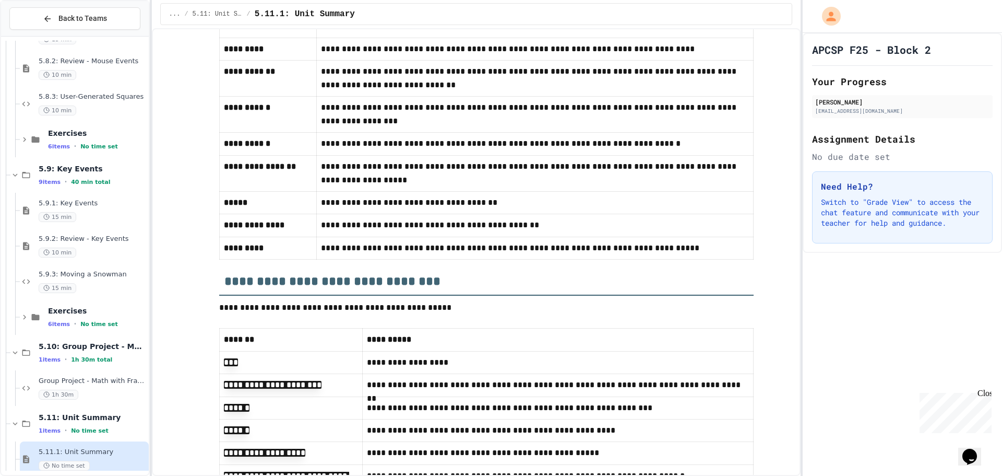
scroll to position [1172, 0]
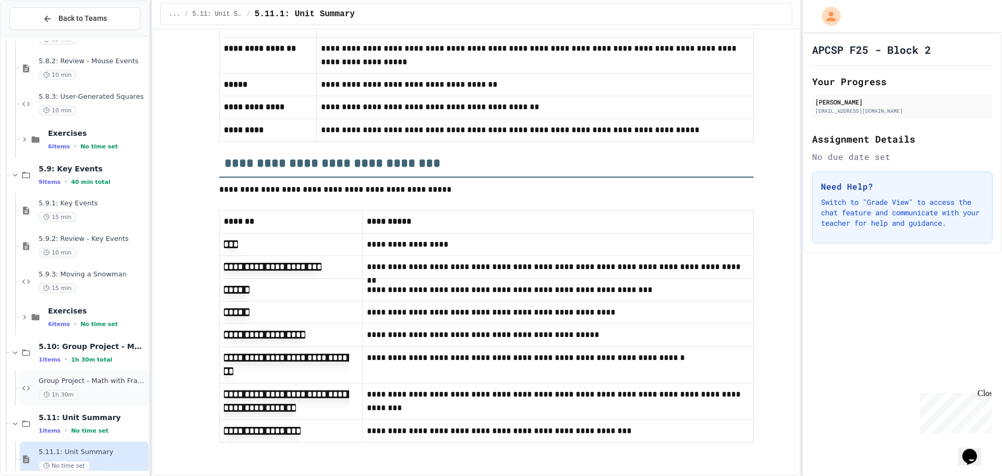
click at [91, 392] on div "1h 30m" at bounding box center [93, 394] width 108 height 10
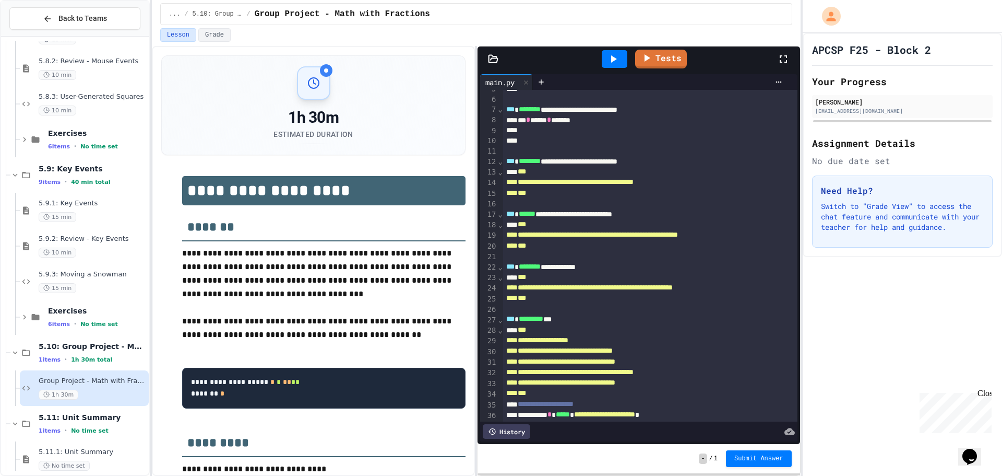
scroll to position [52, 0]
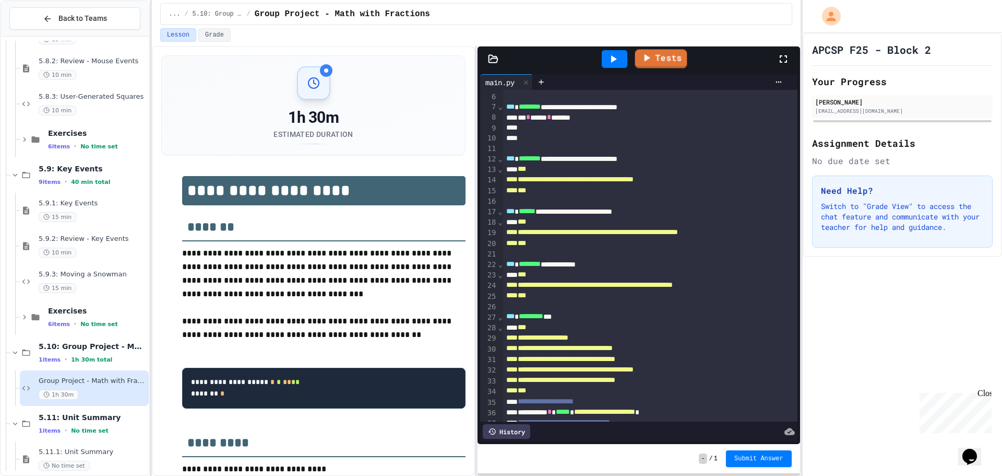
drag, startPoint x: 651, startPoint y: 43, endPoint x: 651, endPoint y: 33, distance: 9.9
click at [651, 33] on div "**********" at bounding box center [476, 238] width 649 height 476
click at [656, 50] on link "Tests" at bounding box center [661, 58] width 52 height 19
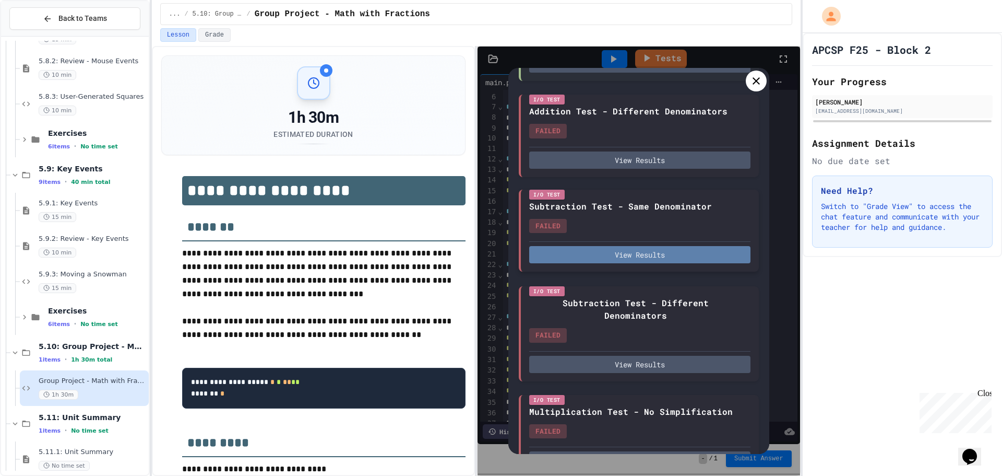
scroll to position [209, 0]
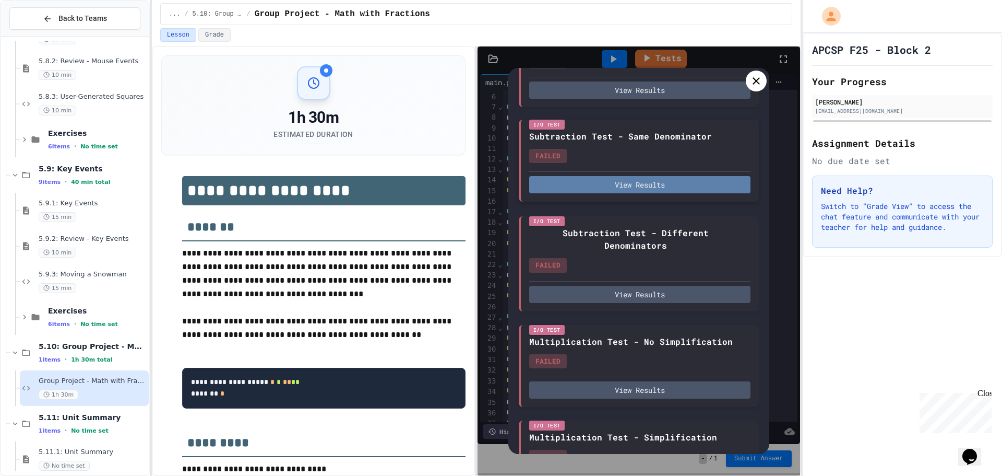
click at [602, 193] on button "View Results" at bounding box center [639, 184] width 221 height 17
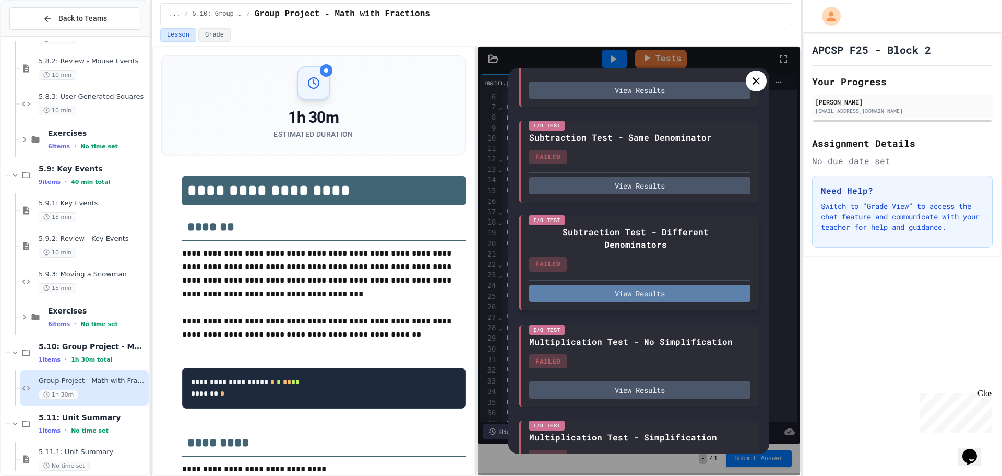
click at [632, 302] on button "View Results" at bounding box center [639, 293] width 221 height 17
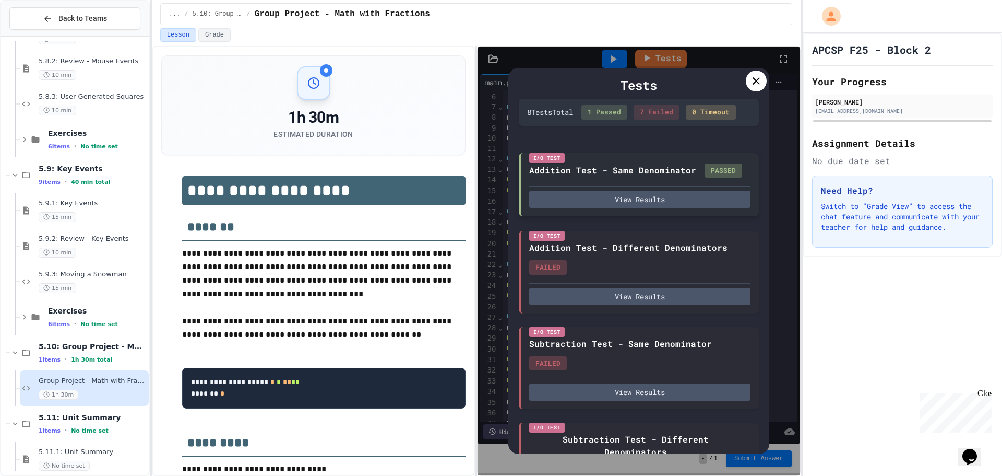
scroll to position [0, 0]
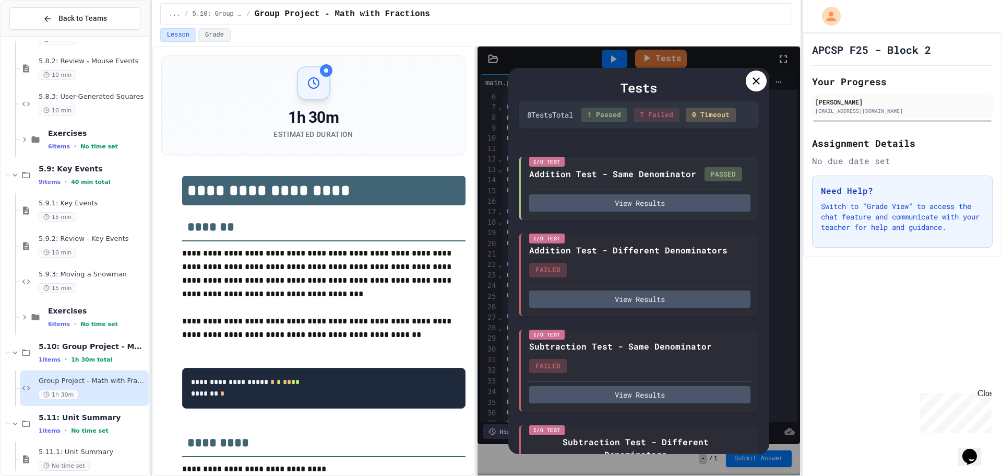
click at [757, 80] on icon at bounding box center [756, 80] width 7 height 7
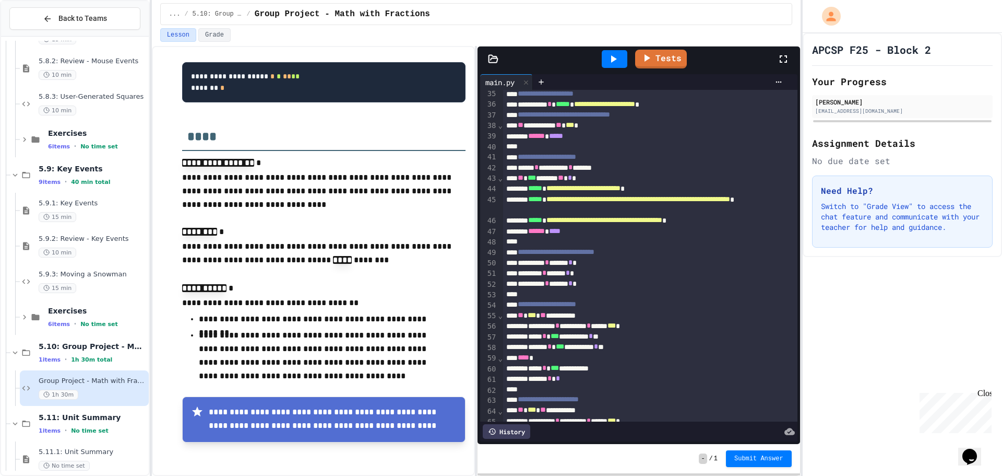
scroll to position [336, 0]
